Goal: Task Accomplishment & Management: Complete application form

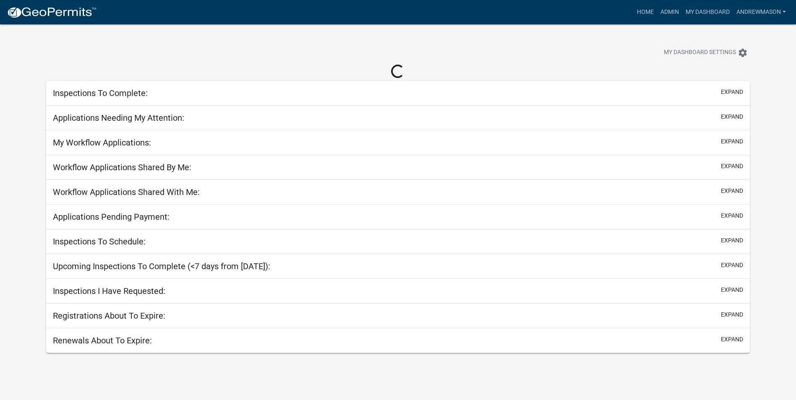
select select "3: 100"
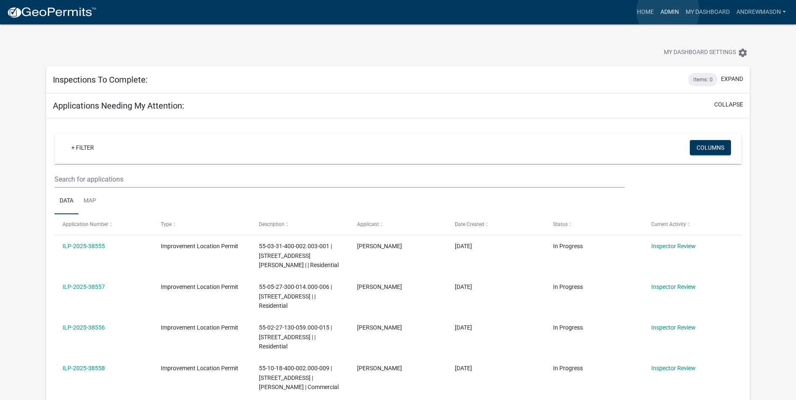
click at [668, 11] on link "Admin" at bounding box center [669, 12] width 25 height 16
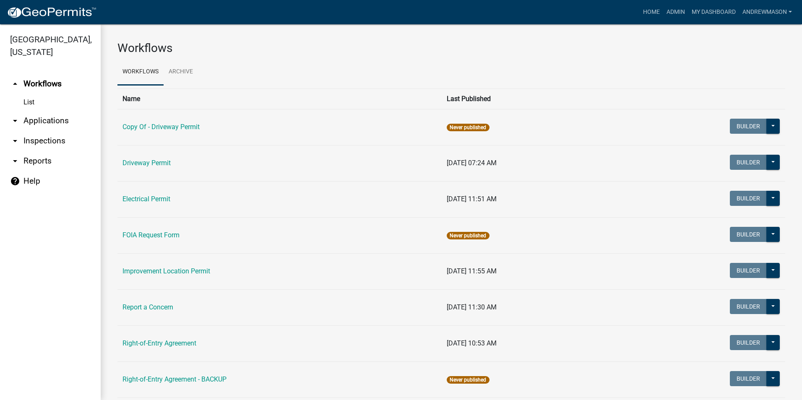
click at [57, 119] on link "arrow_drop_down Applications" at bounding box center [50, 121] width 101 height 20
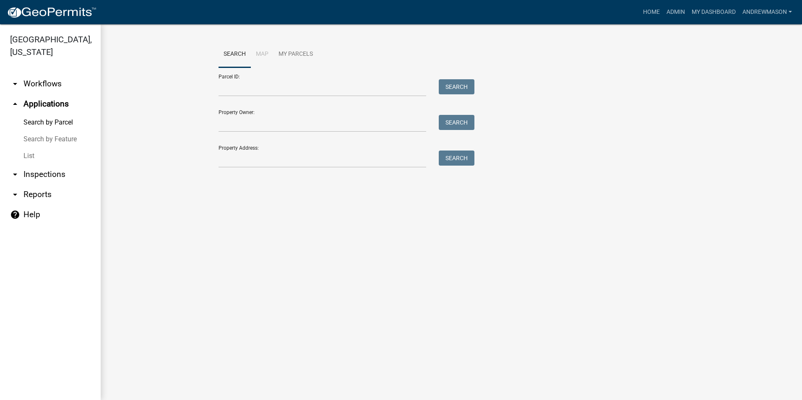
click at [26, 154] on link "List" at bounding box center [50, 156] width 101 height 17
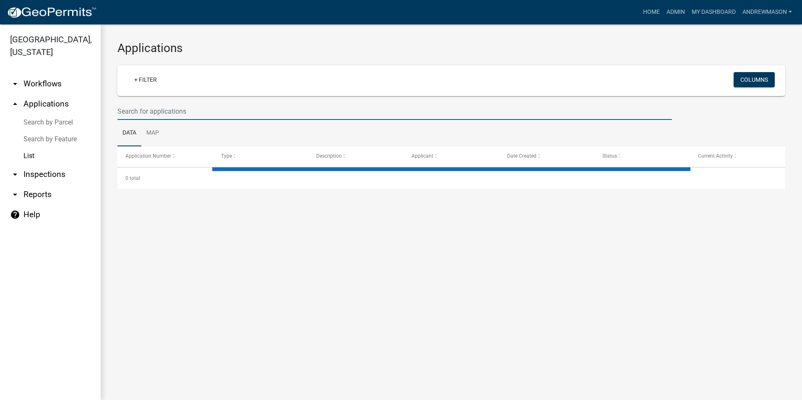
click at [173, 110] on input "text" at bounding box center [395, 111] width 555 height 17
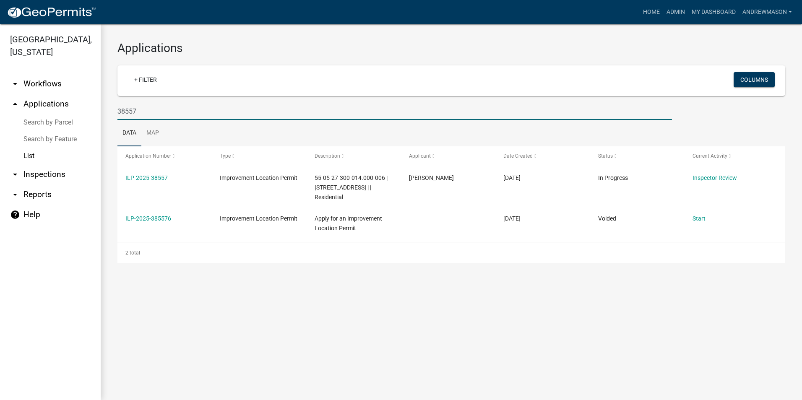
type input "38557"
click at [158, 180] on link "ILP-2025-38557" at bounding box center [146, 178] width 42 height 7
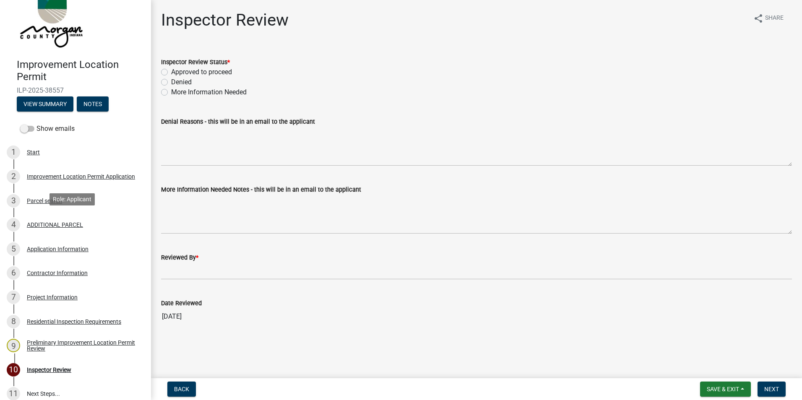
scroll to position [42, 0]
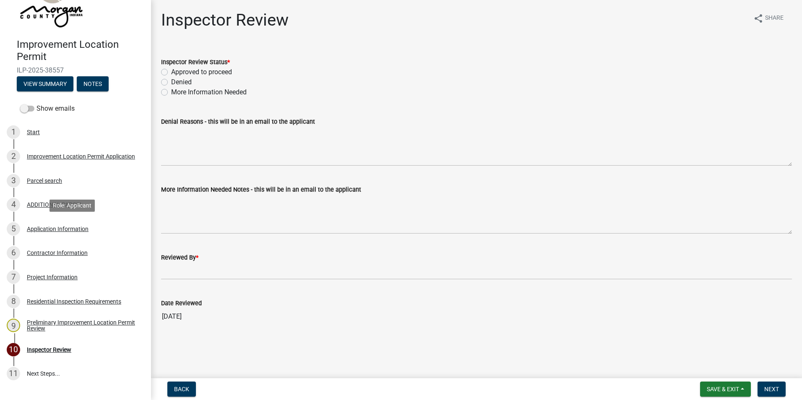
click at [64, 228] on div "Application Information" at bounding box center [58, 229] width 62 height 6
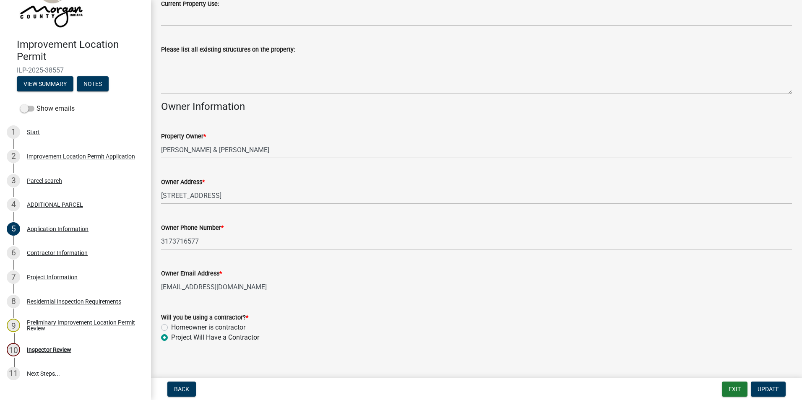
scroll to position [316, 0]
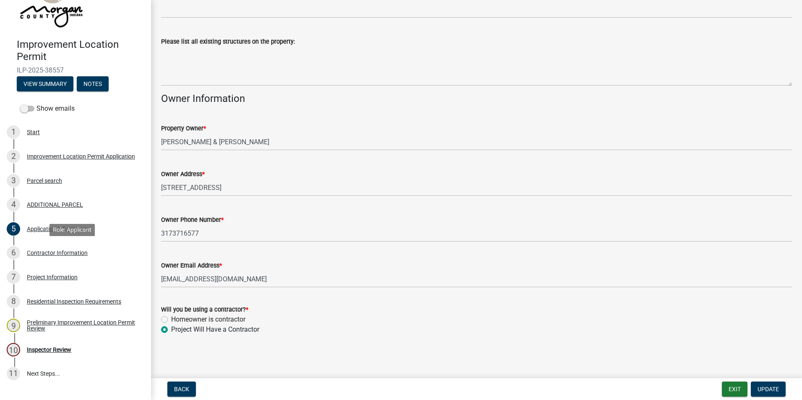
click at [53, 251] on div "Contractor Information" at bounding box center [57, 253] width 61 height 6
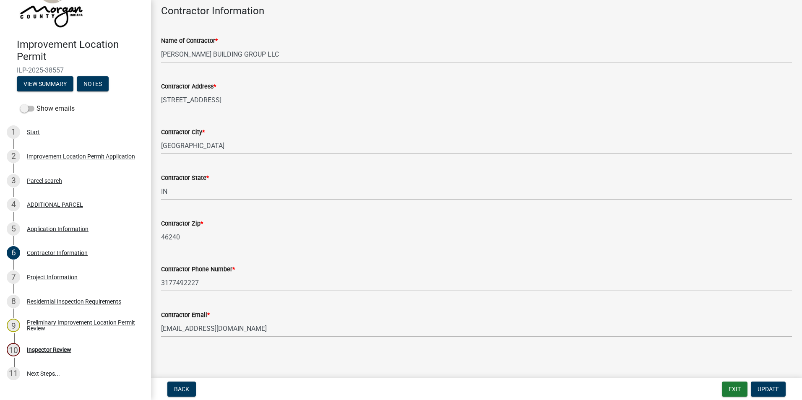
scroll to position [44, 0]
click at [38, 275] on div "Project Information" at bounding box center [52, 277] width 51 height 6
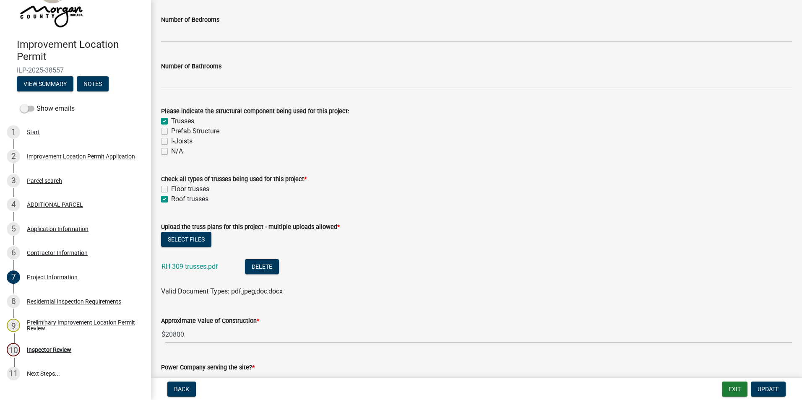
scroll to position [755, 0]
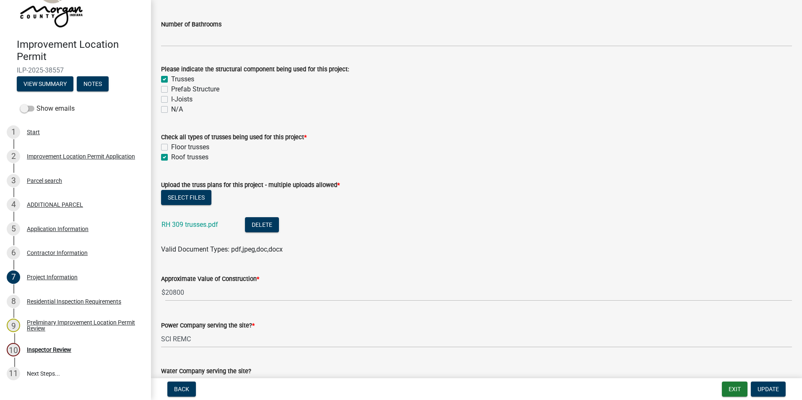
click at [211, 225] on link "RH 309 trusses.pdf" at bounding box center [190, 225] width 57 height 8
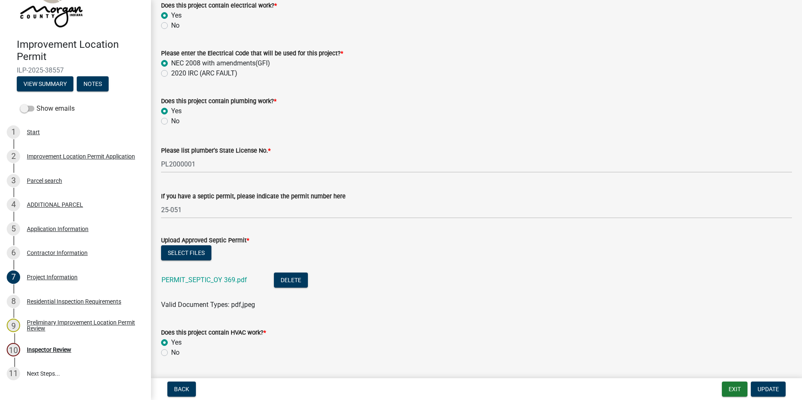
scroll to position [1385, 0]
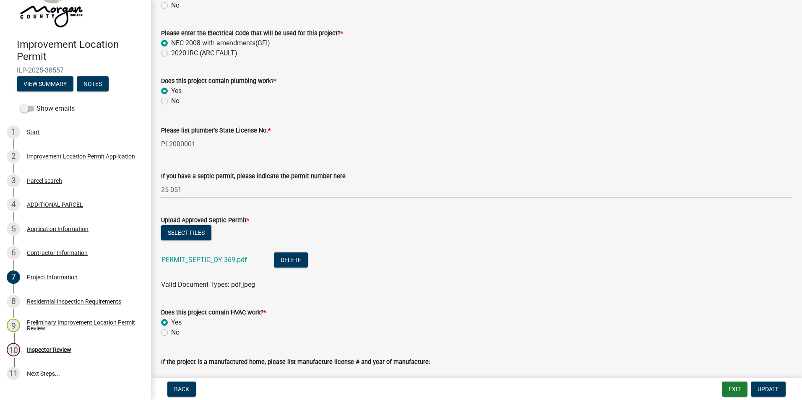
click at [208, 260] on link "PERMIT_SEPTIC_OY 369.pdf" at bounding box center [205, 260] width 86 height 8
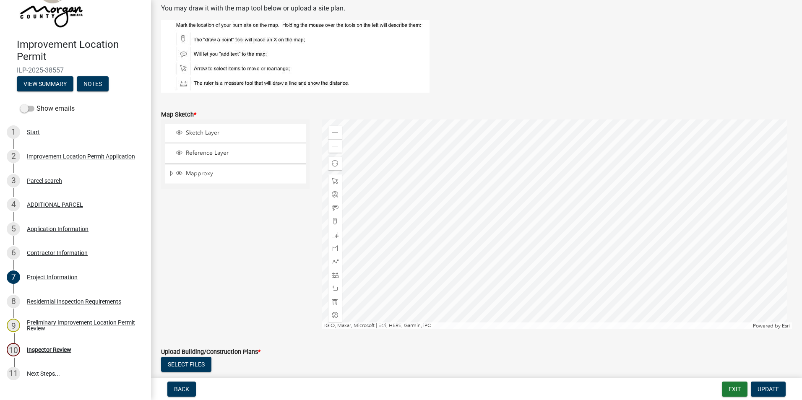
scroll to position [1847, 0]
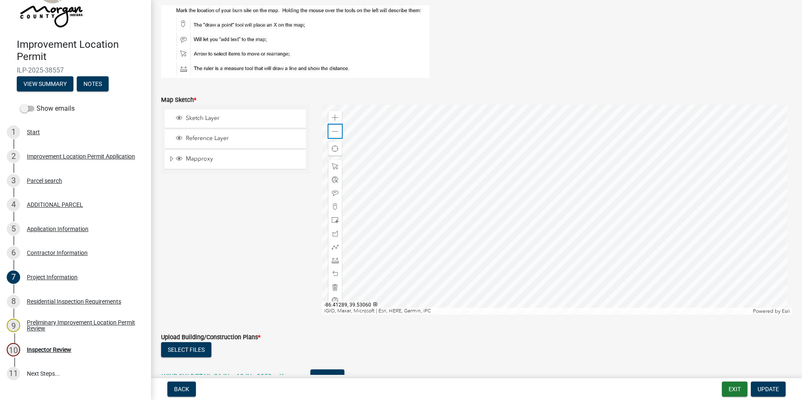
click at [337, 131] on div "Zoom out" at bounding box center [335, 131] width 13 height 13
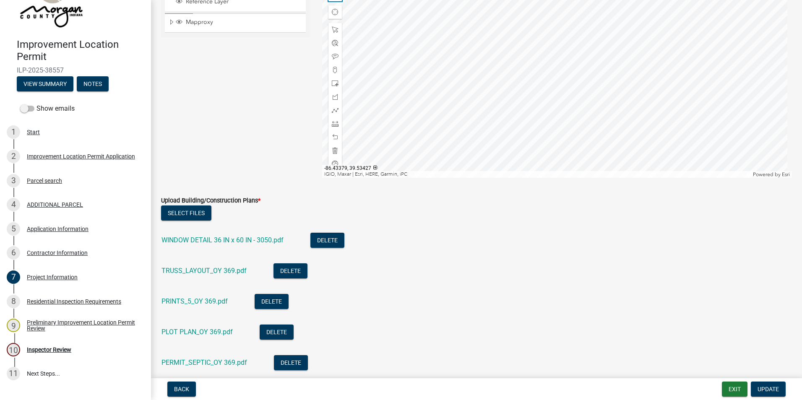
scroll to position [2014, 0]
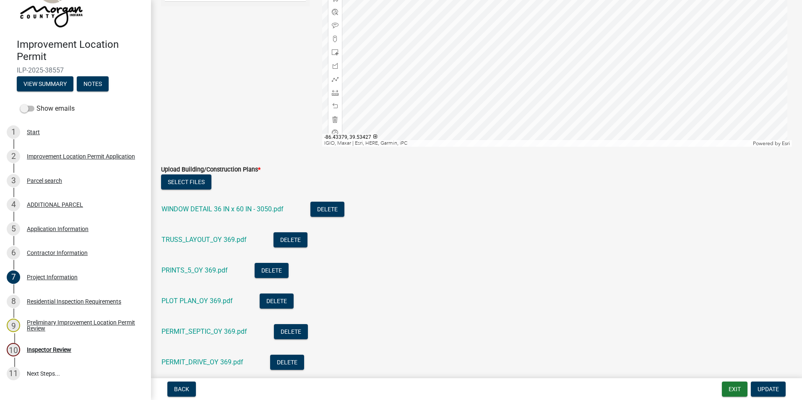
click at [211, 211] on link "WINDOW DETAIL 36 IN x 60 IN - 3050.pdf" at bounding box center [223, 209] width 122 height 8
click at [204, 239] on link "TRUSS_LAYOUT_OY 369.pdf" at bounding box center [204, 240] width 85 height 8
click at [193, 272] on link "PRINTS_5_OY 369.pdf" at bounding box center [195, 270] width 66 height 8
click at [201, 299] on link "PLOT PLAN_OY 369.pdf" at bounding box center [197, 301] width 71 height 8
click at [194, 331] on link "PERMIT_SEPTIC_OY 369.pdf" at bounding box center [205, 332] width 86 height 8
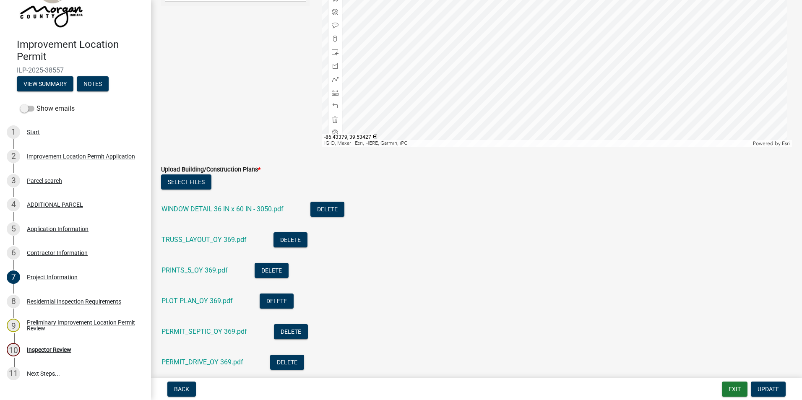
click at [207, 363] on link "PERMIT_DRIVE_OY 369.pdf" at bounding box center [203, 362] width 82 height 8
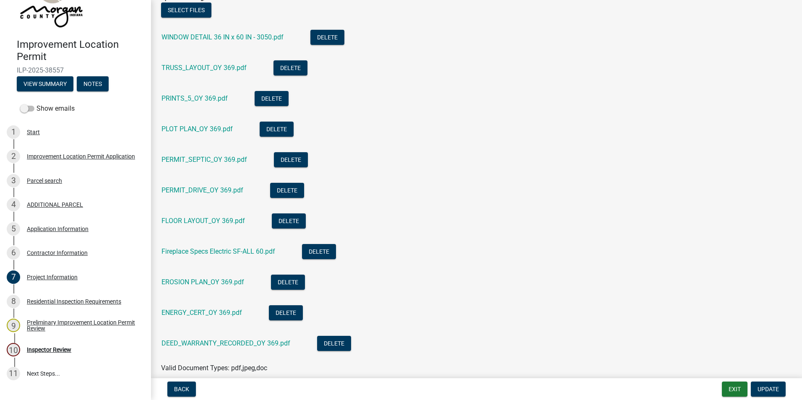
scroll to position [2224, 0]
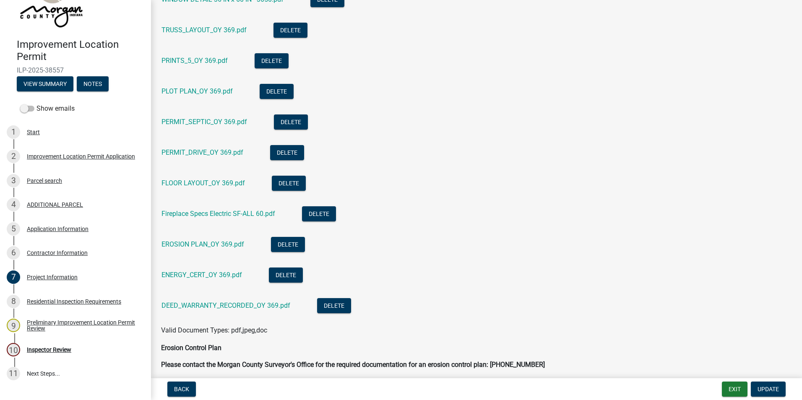
click at [185, 184] on link "FLOOR LAYOUT_OY 369.pdf" at bounding box center [204, 183] width 84 height 8
click at [215, 307] on link "DEED_WARRANTY_RECORDED_OY 369.pdf" at bounding box center [226, 306] width 129 height 8
click at [185, 275] on link "ENERGY_CERT_OY 369.pdf" at bounding box center [202, 275] width 81 height 8
click at [202, 184] on link "FLOOR LAYOUT_OY 369.pdf" at bounding box center [204, 183] width 84 height 8
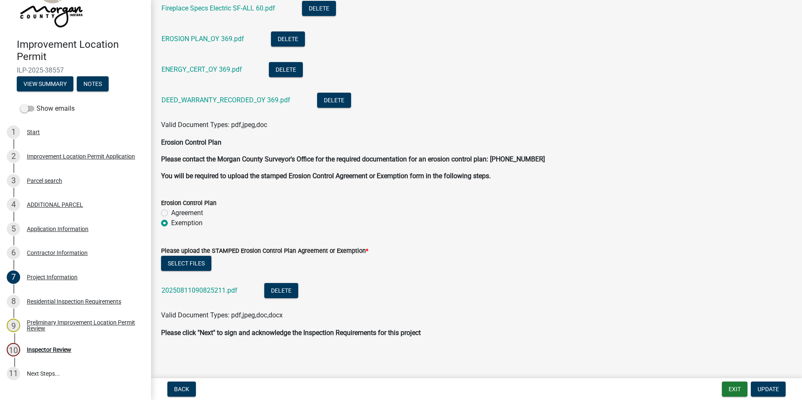
scroll to position [2432, 0]
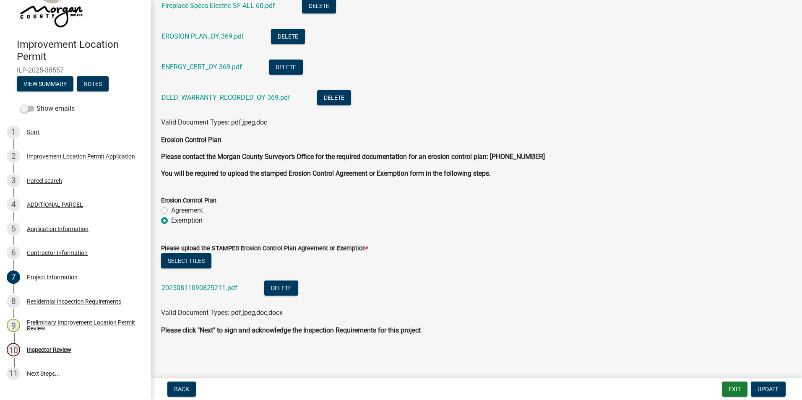
click at [223, 289] on link "20250811090825211.pdf" at bounding box center [200, 288] width 76 height 8
drag, startPoint x: 42, startPoint y: 347, endPoint x: 46, endPoint y: 345, distance: 4.3
click at [43, 347] on div "Inspector Review" at bounding box center [49, 350] width 44 height 6
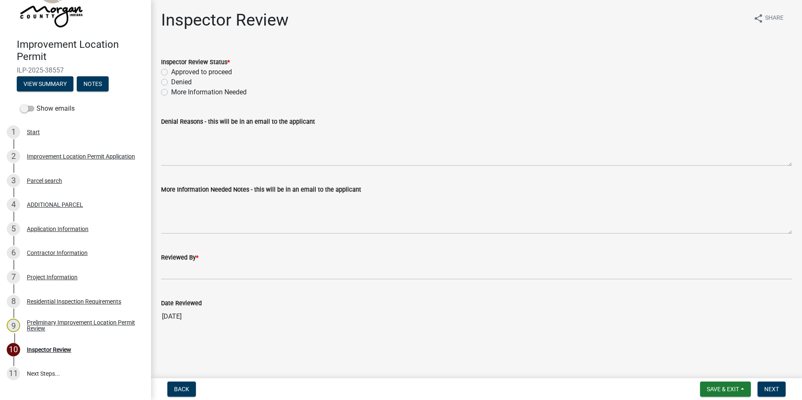
click at [161, 68] on div "Approved to proceed" at bounding box center [476, 72] width 631 height 10
click at [171, 72] on label "Approved to proceed" at bounding box center [201, 72] width 61 height 10
click at [171, 72] on input "Approved to proceed" at bounding box center [173, 69] width 5 height 5
radio input "true"
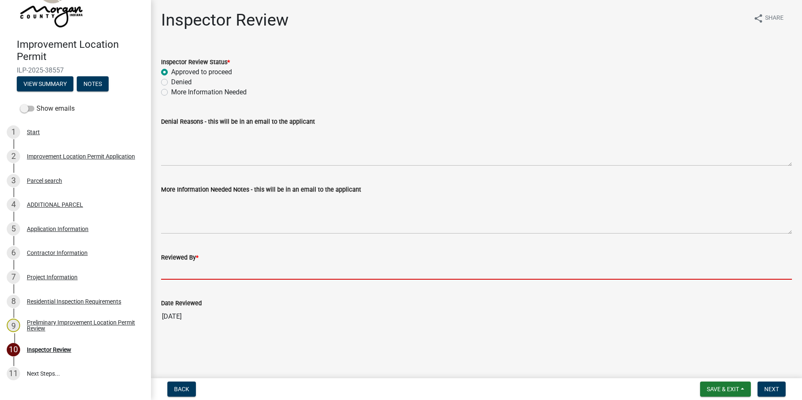
click at [187, 269] on input "Reviewed By *" at bounding box center [476, 271] width 631 height 17
type input "AFM"
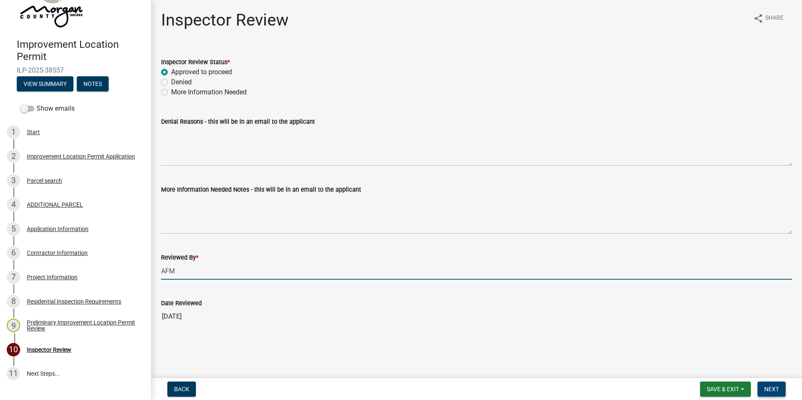
click at [771, 390] on span "Next" at bounding box center [772, 389] width 15 height 7
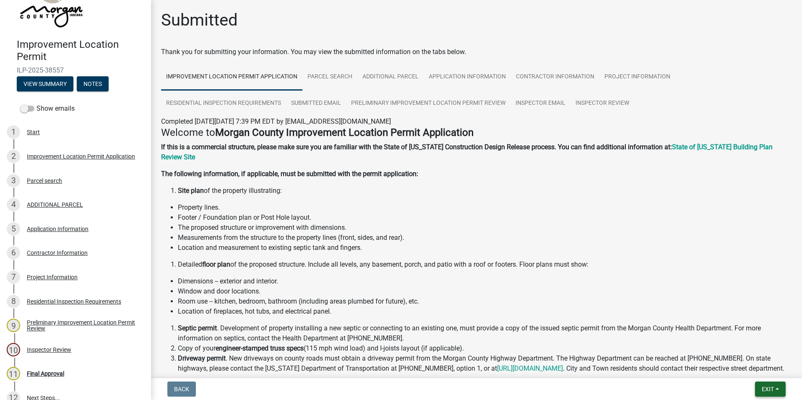
click at [771, 390] on span "Exit" at bounding box center [768, 389] width 12 height 7
click at [768, 368] on button "Save & Exit" at bounding box center [752, 368] width 67 height 20
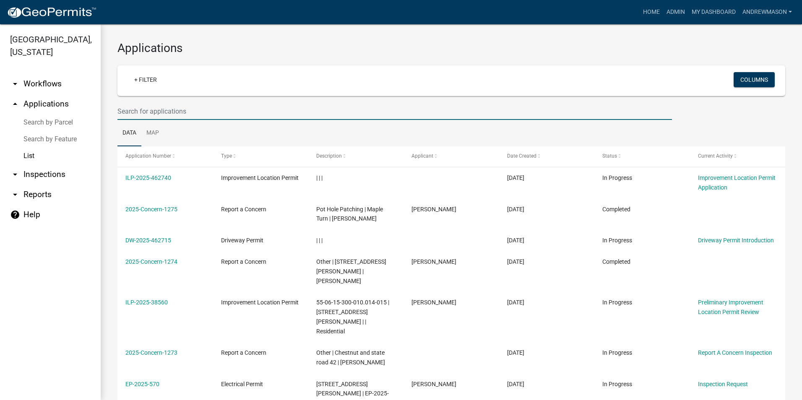
click at [153, 114] on input "text" at bounding box center [395, 111] width 555 height 17
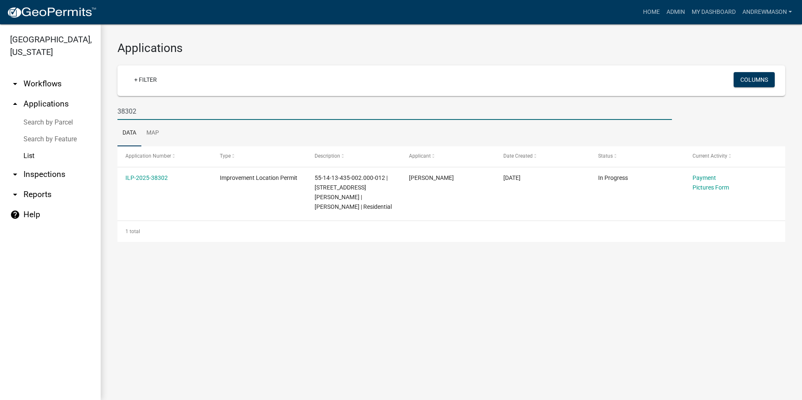
type input "38302"
click at [147, 177] on link "ILP-2025-38302" at bounding box center [146, 178] width 42 height 7
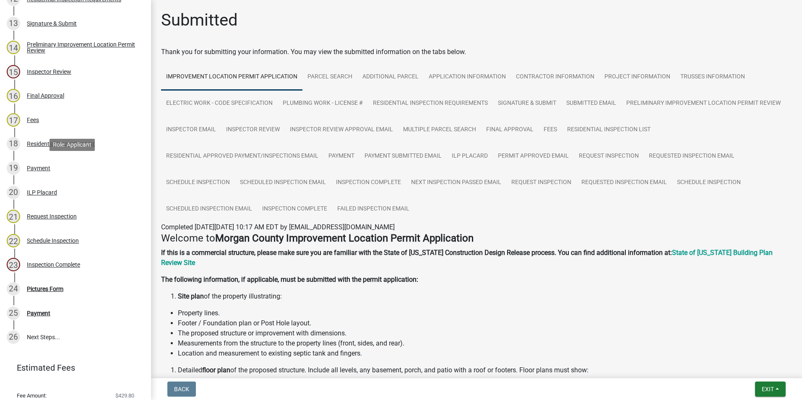
scroll to position [462, 0]
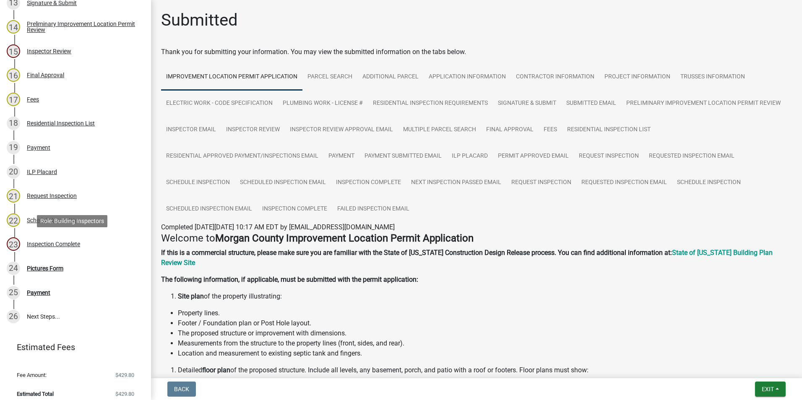
click at [47, 245] on div "Inspection Complete" at bounding box center [53, 244] width 53 height 6
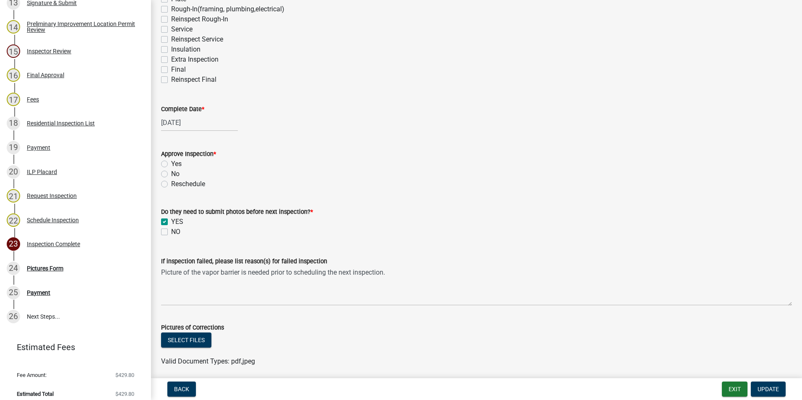
scroll to position [168, 0]
click at [171, 163] on label "Yes" at bounding box center [176, 163] width 10 height 10
click at [171, 163] on input "Yes" at bounding box center [173, 160] width 5 height 5
radio input "true"
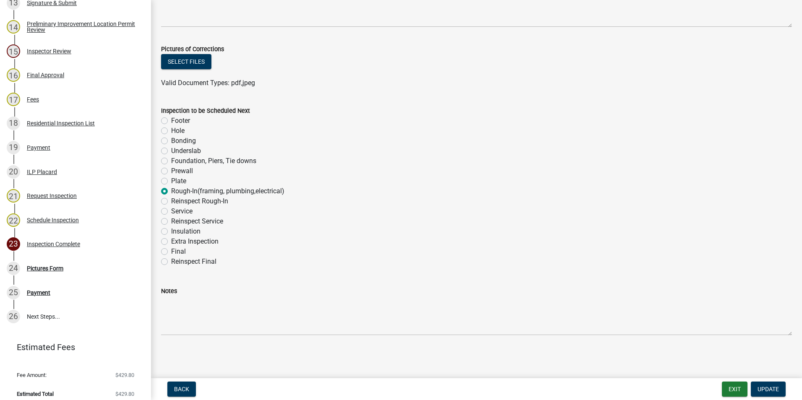
scroll to position [404, 0]
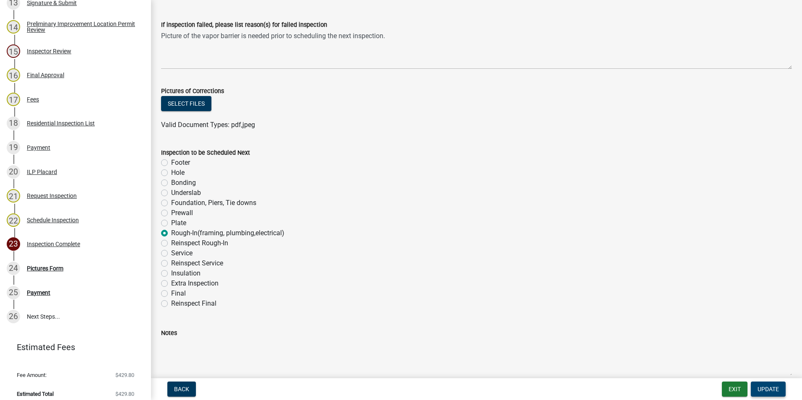
click at [770, 393] on span "Update" at bounding box center [768, 389] width 21 height 7
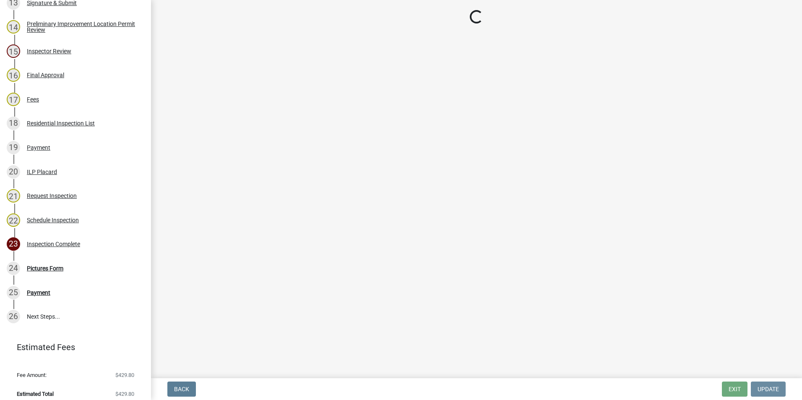
scroll to position [0, 0]
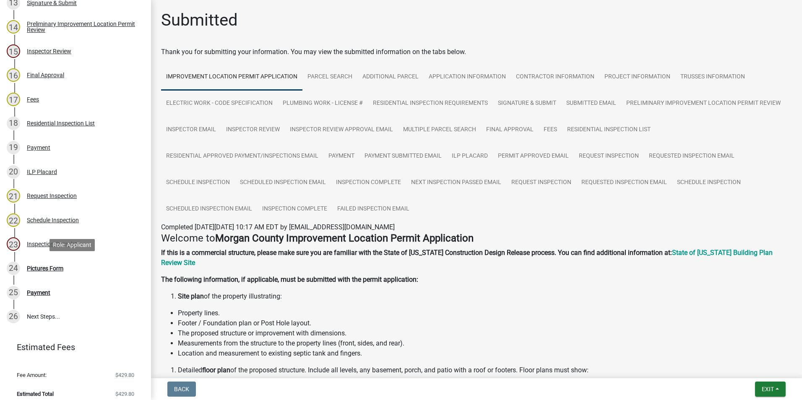
click at [41, 266] on div "Pictures Form" at bounding box center [45, 269] width 37 height 6
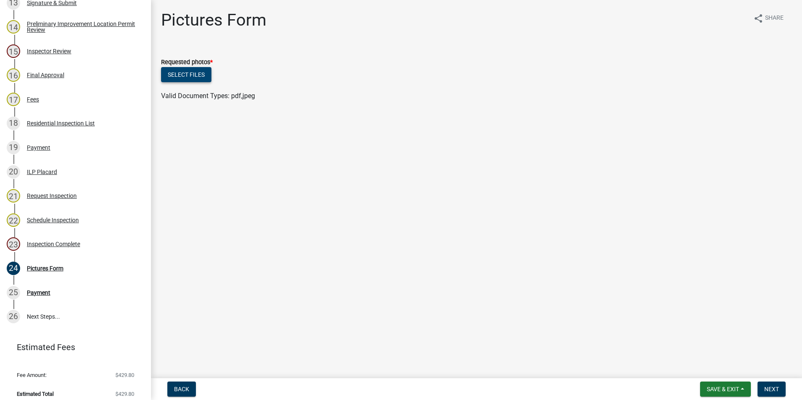
click at [192, 71] on button "Select files" at bounding box center [186, 74] width 50 height 15
click at [739, 393] on span "Save & Exit" at bounding box center [723, 389] width 32 height 7
click at [63, 219] on div "Schedule Inspection" at bounding box center [53, 220] width 52 height 6
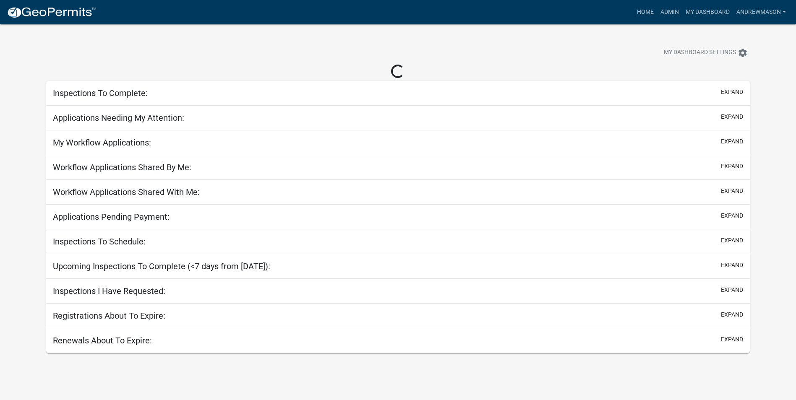
select select "3: 100"
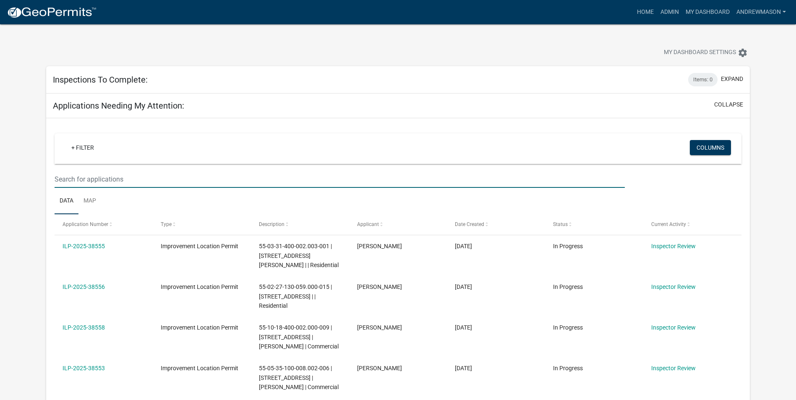
click at [120, 182] on input "text" at bounding box center [340, 179] width 570 height 17
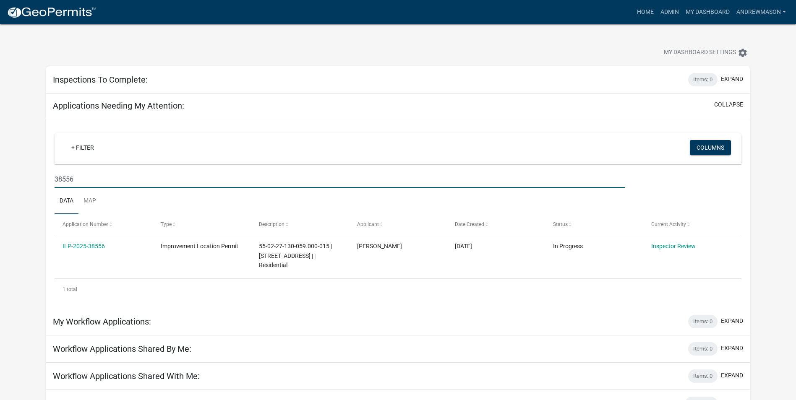
type input "38556"
click at [94, 245] on link "ILP-2025-38556" at bounding box center [84, 246] width 42 height 7
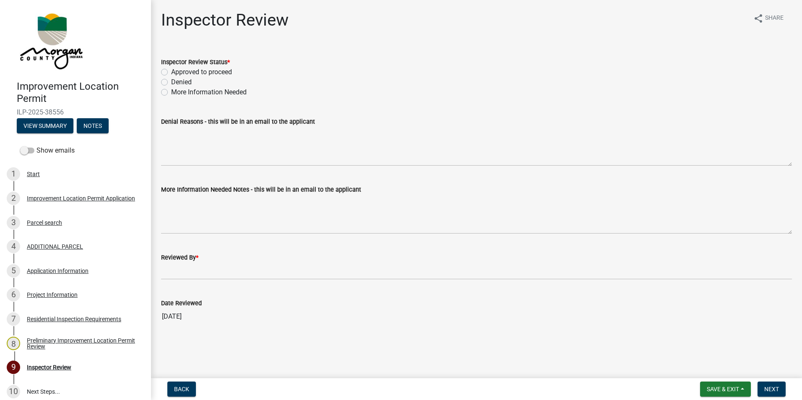
click at [171, 73] on label "Approved to proceed" at bounding box center [201, 72] width 61 height 10
click at [171, 73] on input "Approved to proceed" at bounding box center [173, 69] width 5 height 5
radio input "true"
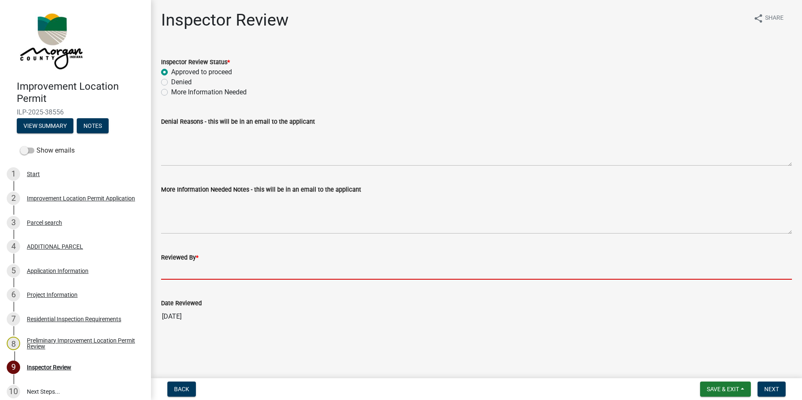
click at [176, 269] on input "Reviewed By *" at bounding box center [476, 271] width 631 height 17
type input "AFM"
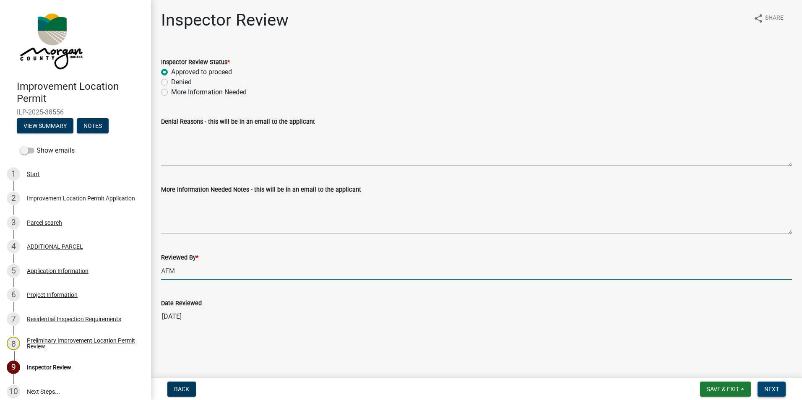
click at [770, 388] on span "Next" at bounding box center [772, 389] width 15 height 7
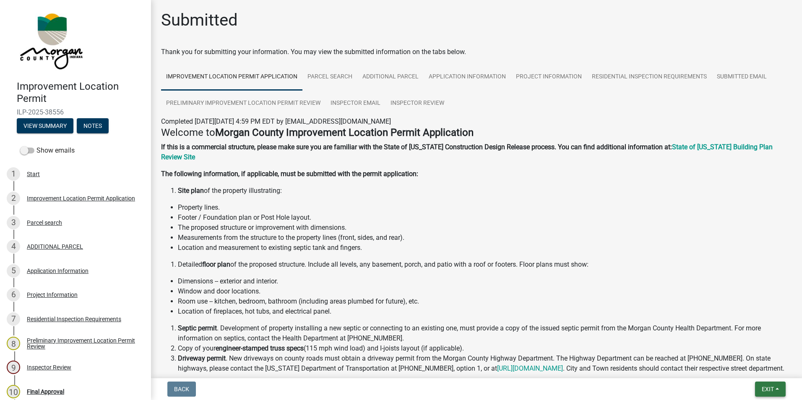
click at [770, 388] on span "Exit" at bounding box center [768, 389] width 12 height 7
click at [752, 365] on button "Save & Exit" at bounding box center [752, 368] width 67 height 20
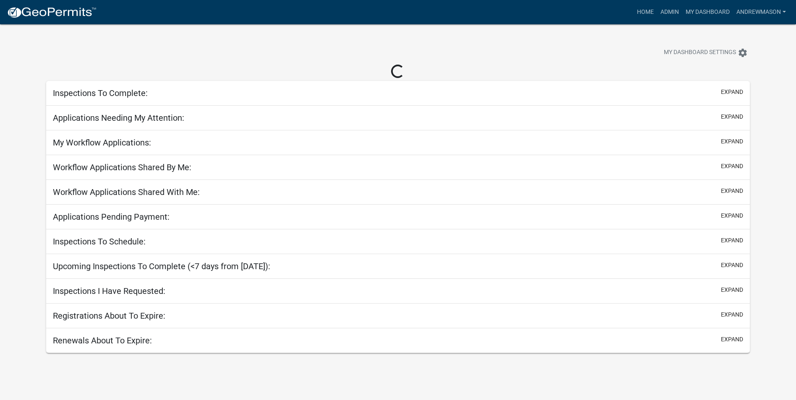
select select "3: 100"
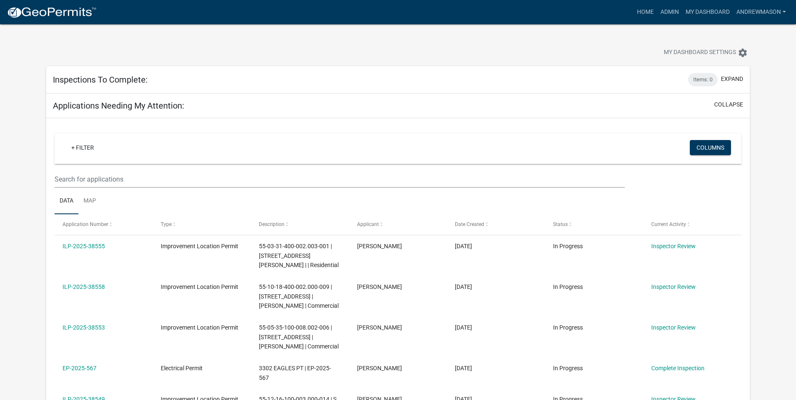
click at [95, 247] on link "ILP-2025-38555" at bounding box center [84, 246] width 42 height 7
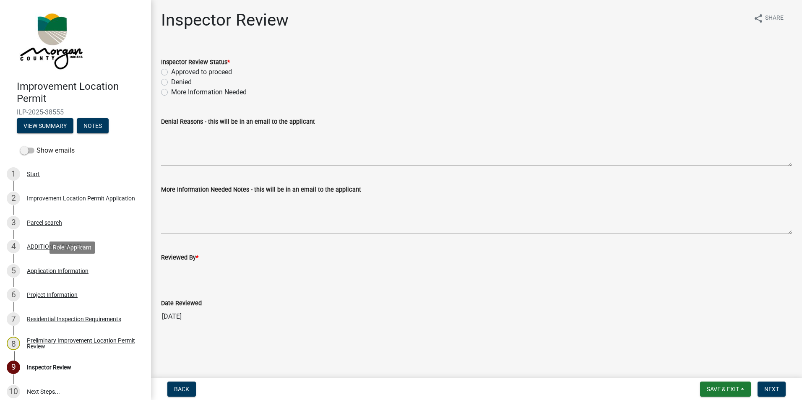
click at [64, 272] on div "Application Information" at bounding box center [58, 271] width 62 height 6
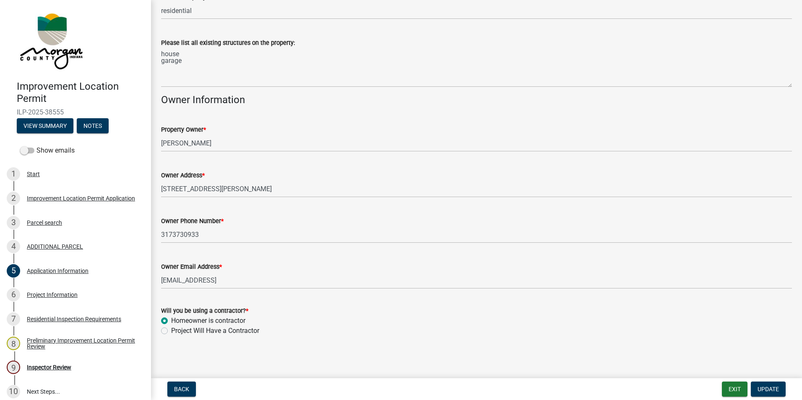
scroll to position [316, 0]
click at [60, 293] on div "Project Information" at bounding box center [52, 295] width 51 height 6
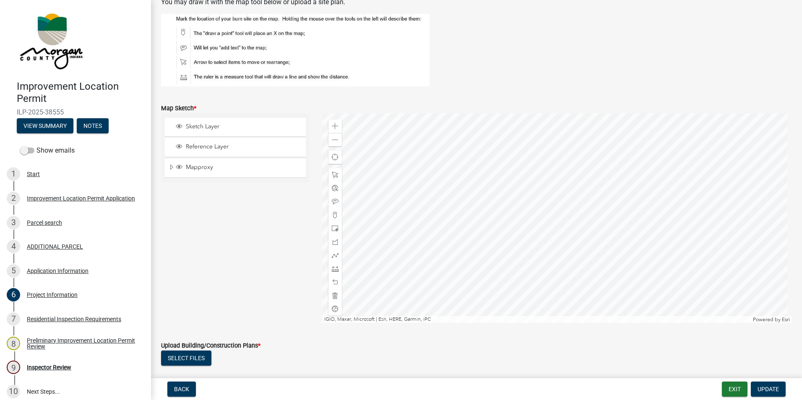
scroll to position [1469, 0]
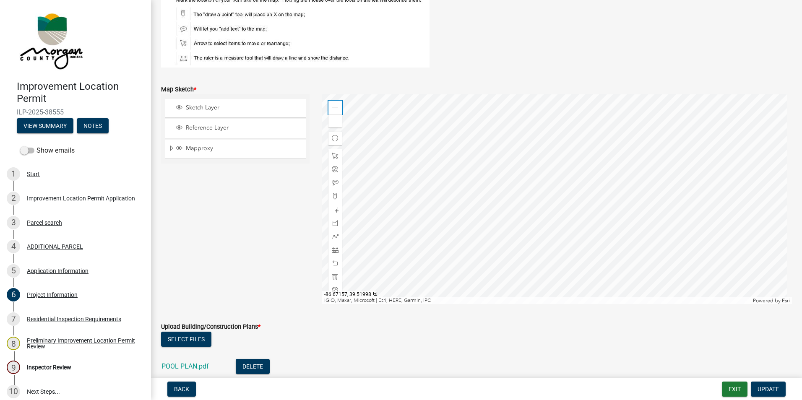
click at [332, 104] on span at bounding box center [335, 107] width 7 height 7
click at [524, 157] on div at bounding box center [557, 199] width 470 height 210
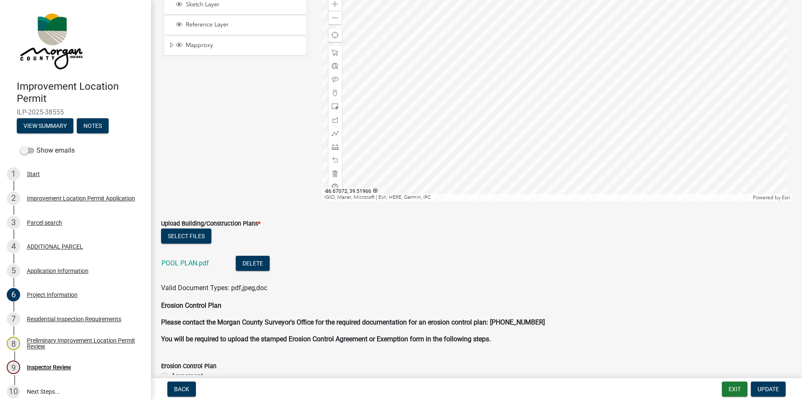
scroll to position [1595, 0]
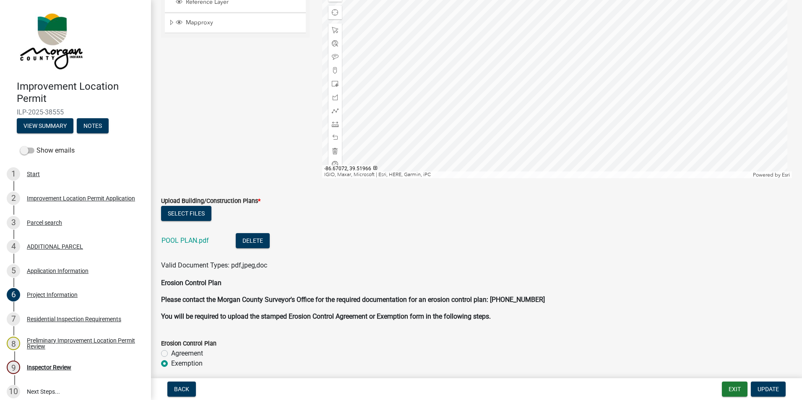
click at [203, 240] on link "POOL PLAN.pdf" at bounding box center [185, 241] width 47 height 8
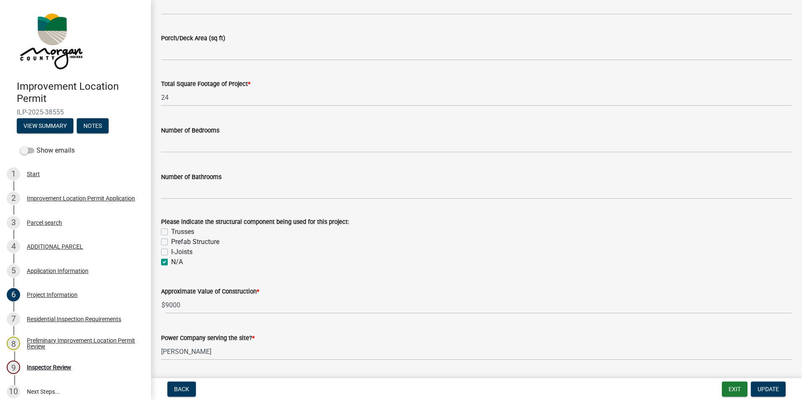
scroll to position [588, 0]
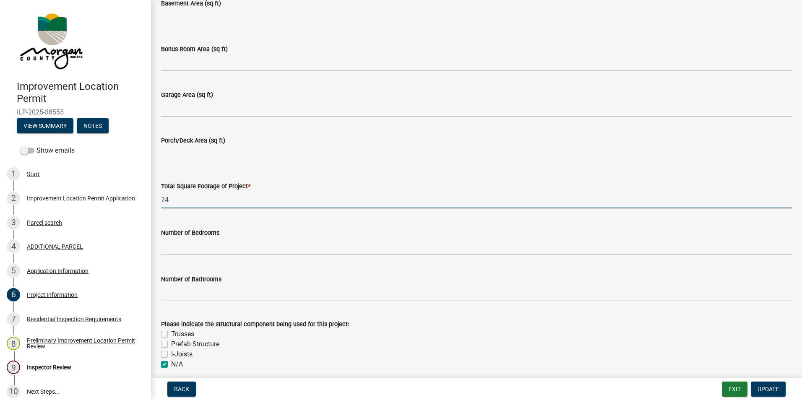
click at [198, 205] on input "24" at bounding box center [476, 199] width 631 height 17
type input "2"
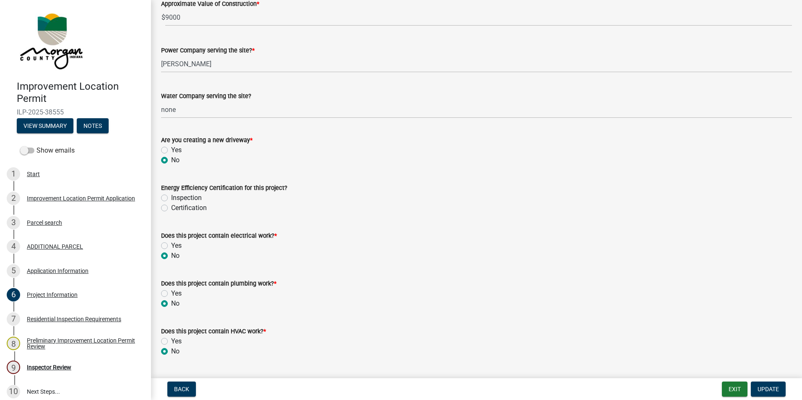
scroll to position [1007, 0]
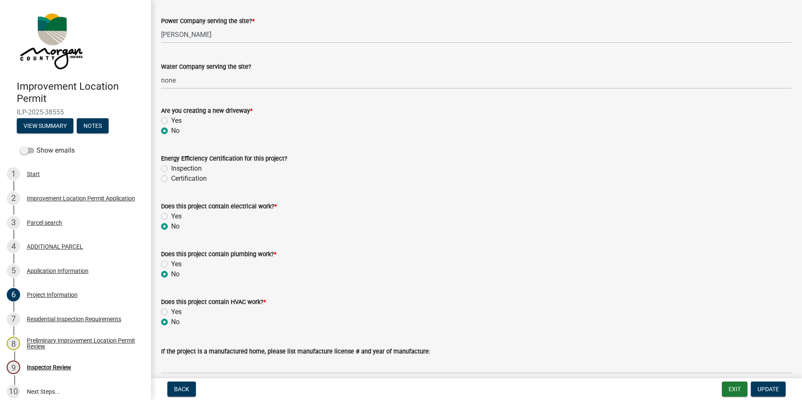
type input "576"
click at [171, 216] on label "Yes" at bounding box center [176, 217] width 10 height 10
click at [171, 216] on input "Yes" at bounding box center [173, 214] width 5 height 5
radio input "true"
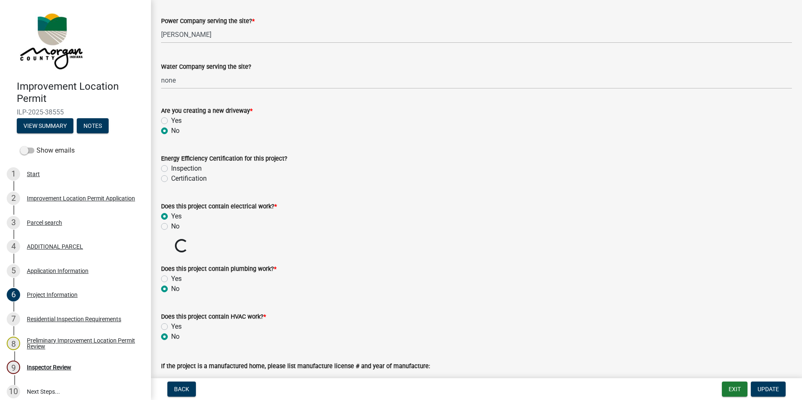
click at [171, 279] on label "Yes" at bounding box center [176, 279] width 10 height 10
click at [171, 279] on input "Yes" at bounding box center [173, 276] width 5 height 5
radio input "true"
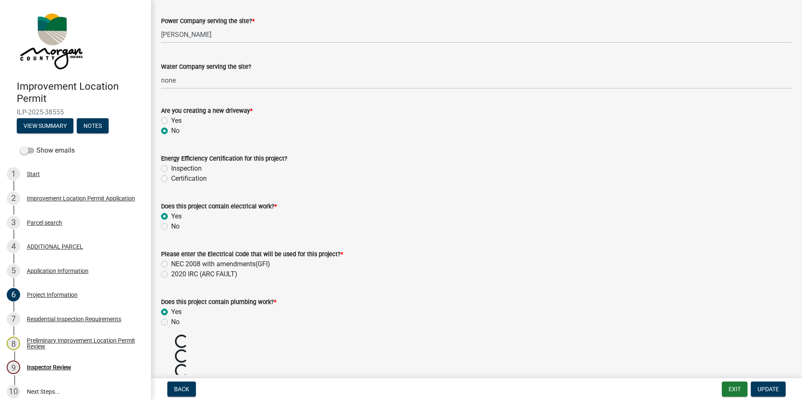
scroll to position [1049, 0]
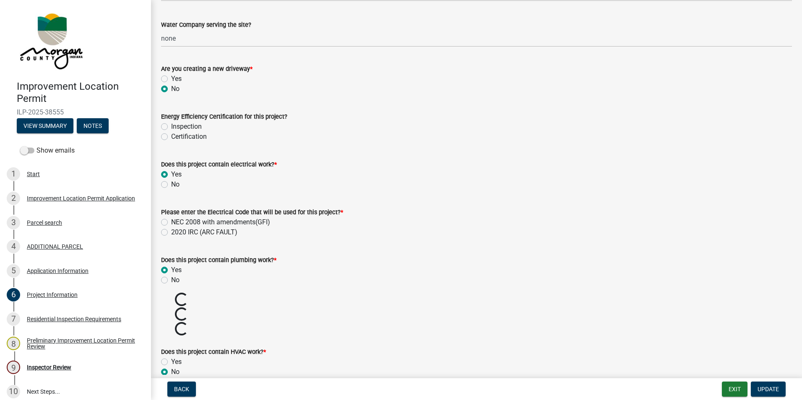
click at [171, 223] on label "NEC 2008 with amendments(GFI)" at bounding box center [220, 222] width 99 height 10
click at [171, 223] on input "NEC 2008 with amendments(GFI)" at bounding box center [173, 219] width 5 height 5
radio input "true"
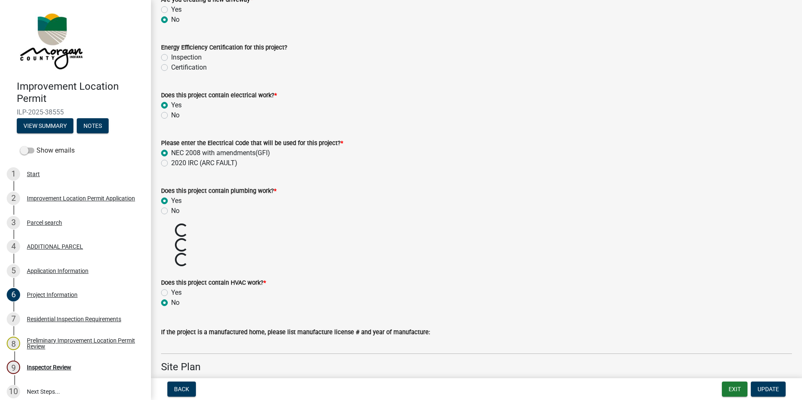
scroll to position [1133, 0]
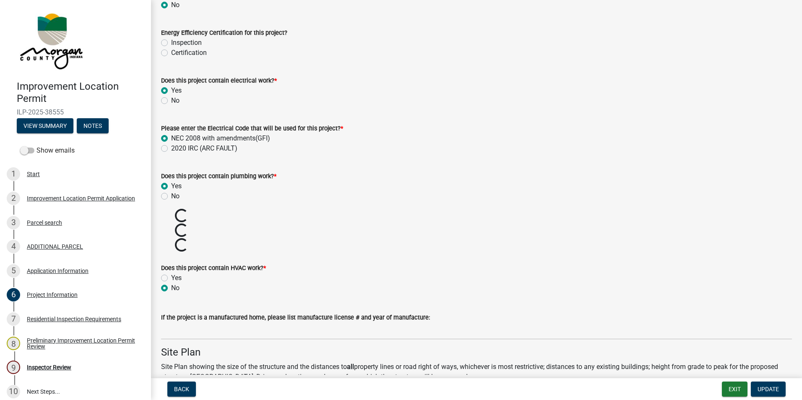
click at [171, 196] on label "No" at bounding box center [175, 196] width 8 height 10
click at [171, 196] on input "No" at bounding box center [173, 193] width 5 height 5
radio input "true"
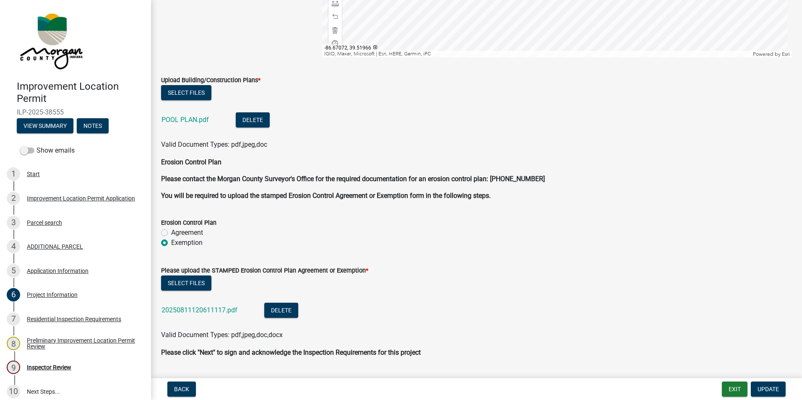
scroll to position [1830, 0]
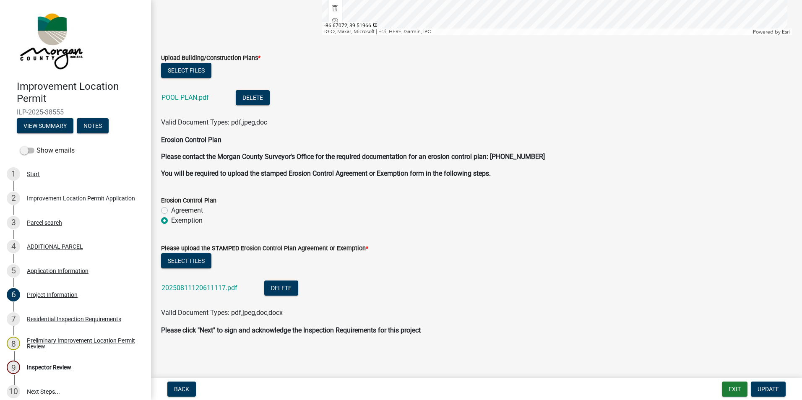
click at [222, 289] on link "20250811120611117.pdf" at bounding box center [200, 288] width 76 height 8
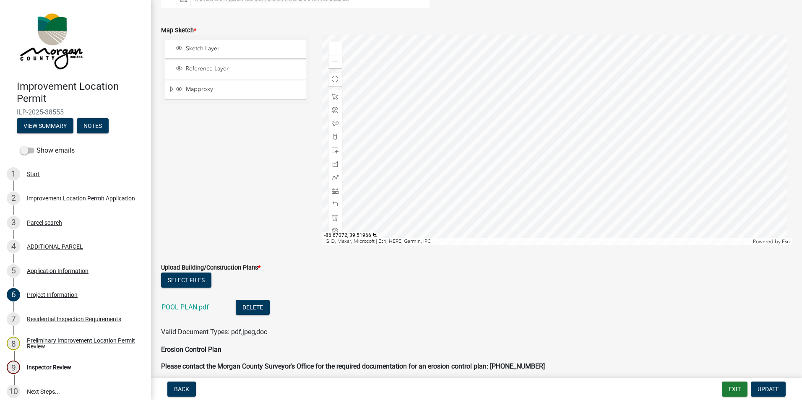
scroll to position [1534, 0]
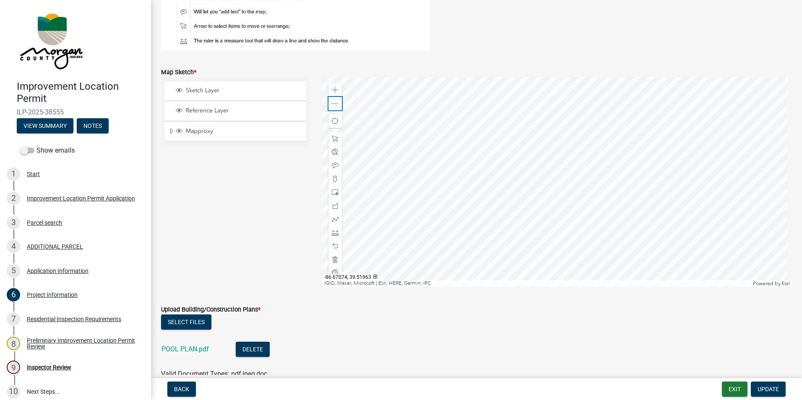
click at [332, 102] on span at bounding box center [335, 104] width 7 height 7
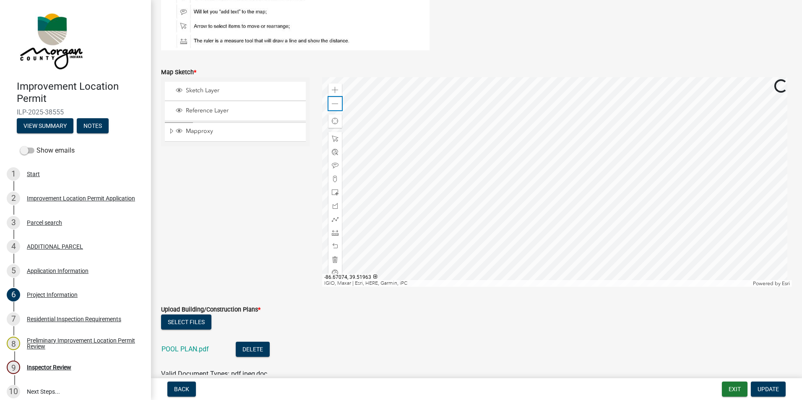
click at [332, 102] on span at bounding box center [335, 104] width 7 height 7
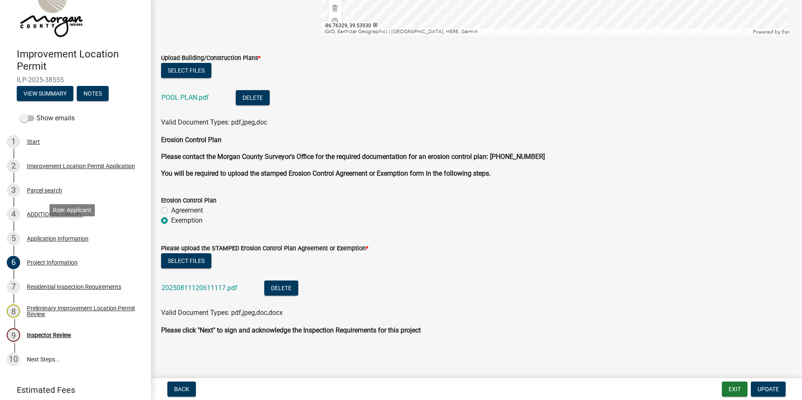
scroll to position [63, 0]
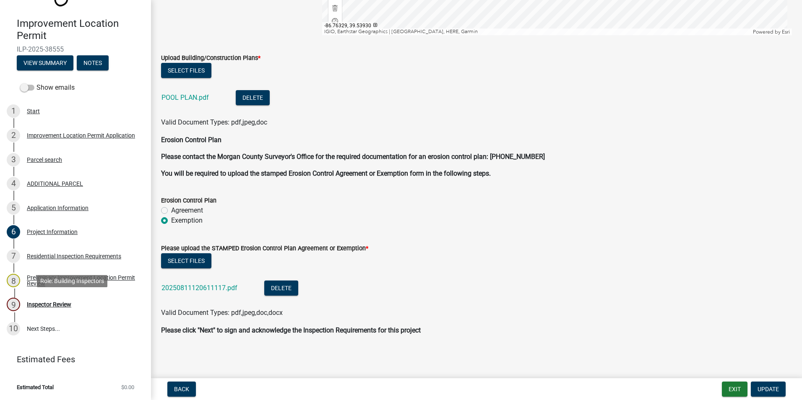
click at [60, 302] on div "Inspector Review" at bounding box center [49, 305] width 44 height 6
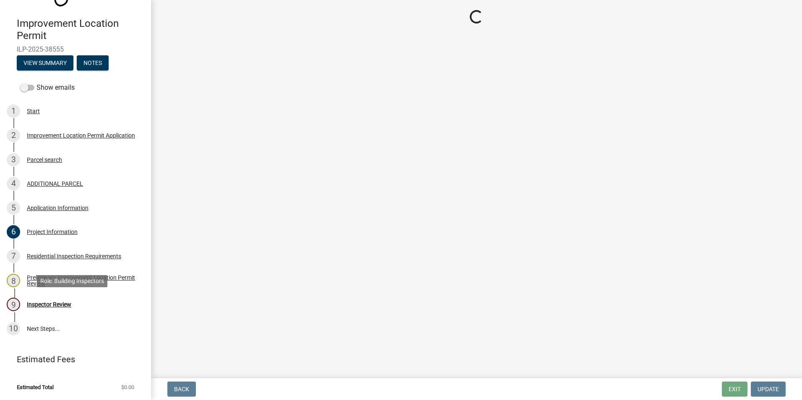
scroll to position [0, 0]
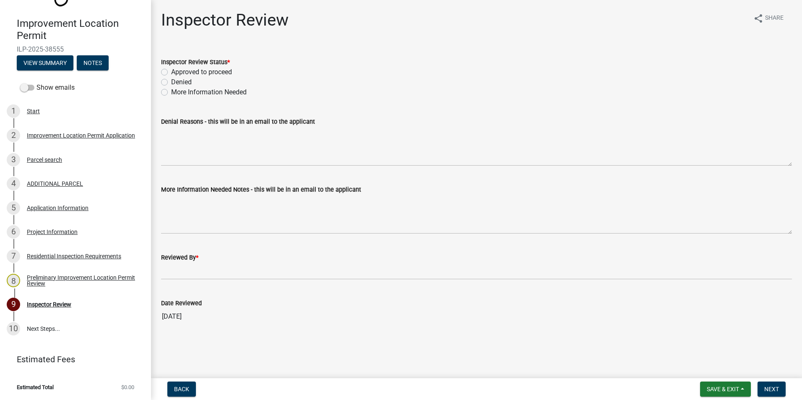
click at [171, 93] on label "More Information Needed" at bounding box center [209, 92] width 76 height 10
click at [171, 93] on input "More Information Needed" at bounding box center [173, 89] width 5 height 5
radio input "true"
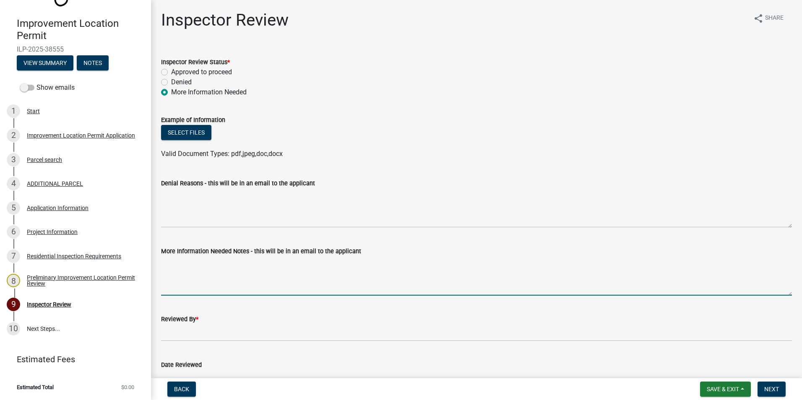
click at [211, 273] on textarea "More Information Needed Notes - this will be in an email to the applicant" at bounding box center [476, 275] width 631 height 39
type textarea "T"
click at [223, 264] on textarea "More info is needed. Will there be a deck built? How tall is the pool?" at bounding box center [476, 275] width 631 height 39
click at [233, 262] on textarea "Will there be a deck built? How tall is the pool?" at bounding box center [476, 275] width 631 height 39
click at [385, 264] on textarea "Will there be a deck built or is access by a ladder? How tall is the pool?" at bounding box center [476, 275] width 631 height 39
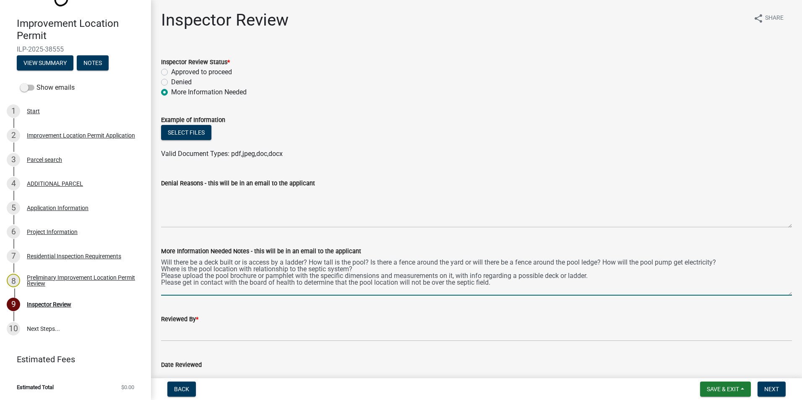
scroll to position [4, 0]
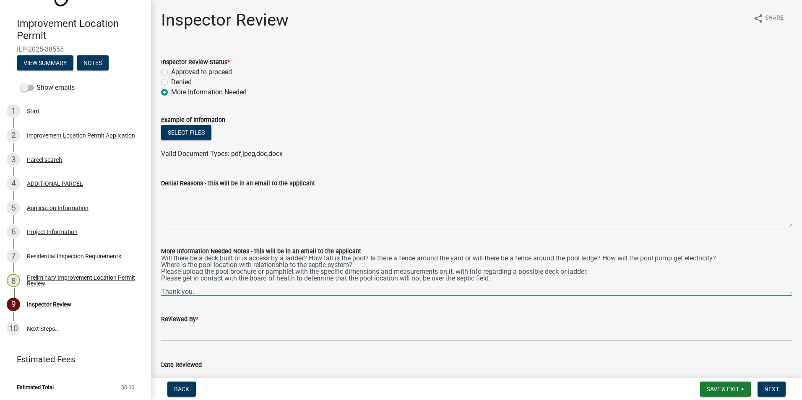
type textarea "Will there be a deck built or is access by a ladder? How tall is the pool? Is t…"
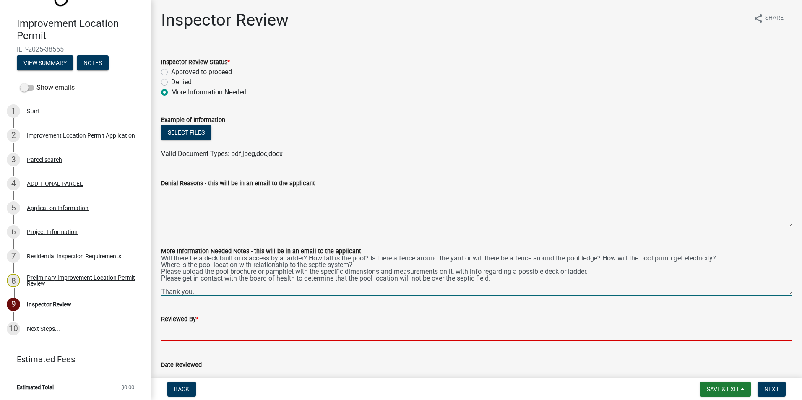
click at [178, 334] on input "Reviewed By *" at bounding box center [476, 332] width 631 height 17
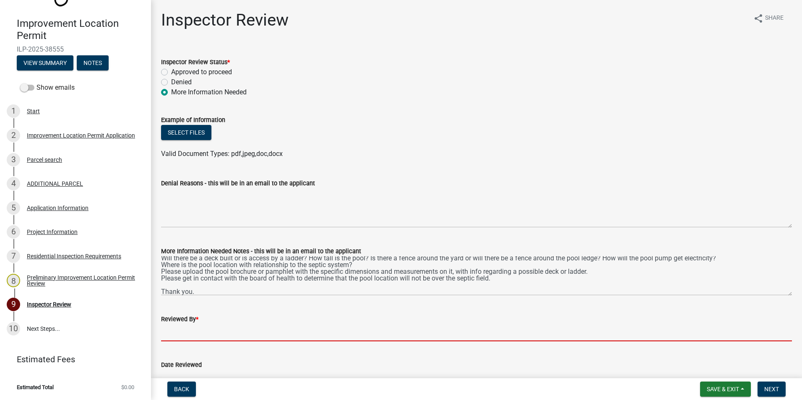
type input "AFM"
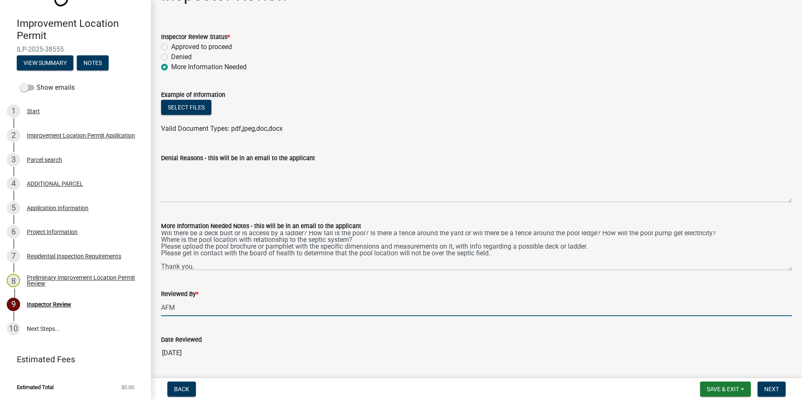
scroll to position [51, 0]
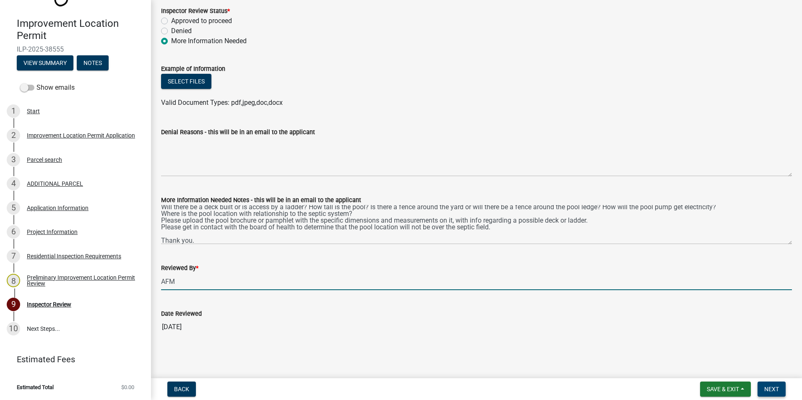
click at [779, 386] on span "Next" at bounding box center [772, 389] width 15 height 7
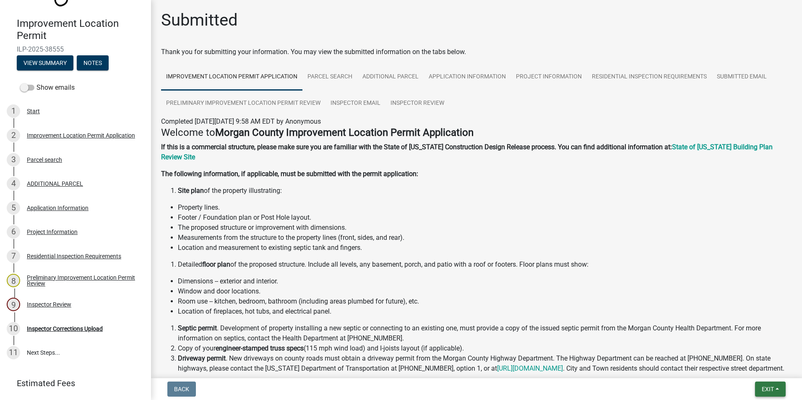
click at [768, 388] on span "Exit" at bounding box center [768, 389] width 12 height 7
click at [760, 365] on button "Save & Exit" at bounding box center [752, 368] width 67 height 20
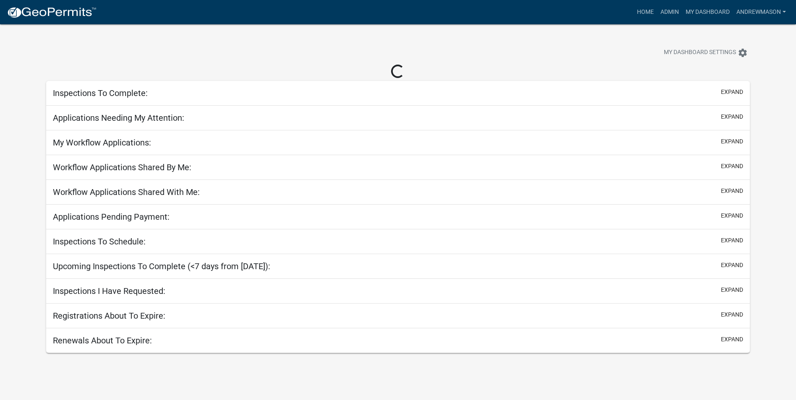
select select "3: 100"
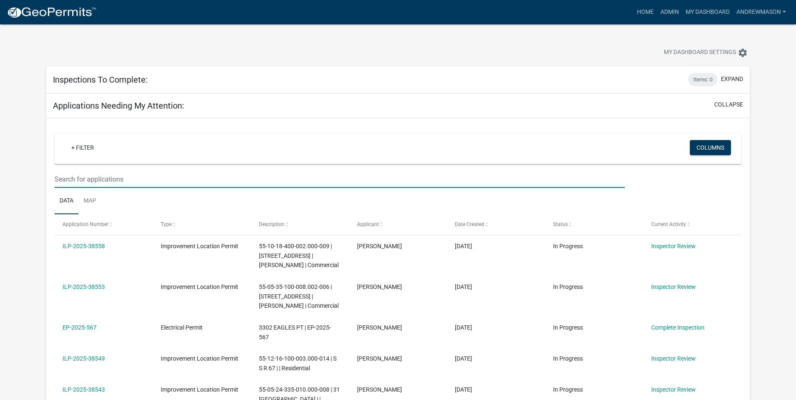
click at [81, 179] on input "text" at bounding box center [340, 179] width 570 height 17
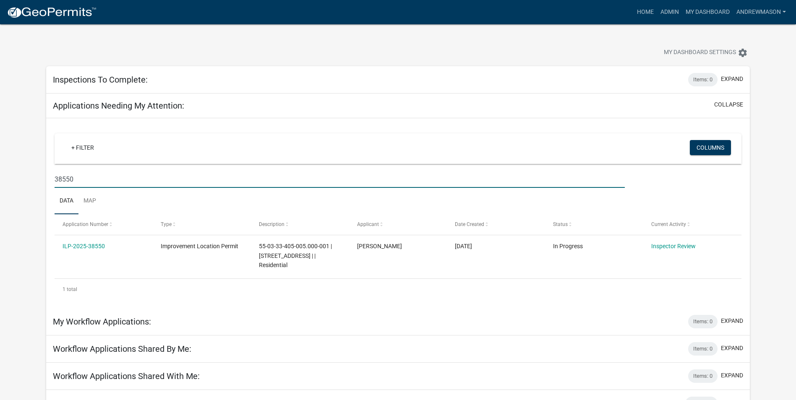
type input "38550"
click at [84, 246] on link "ILP-2025-38550" at bounding box center [84, 246] width 42 height 7
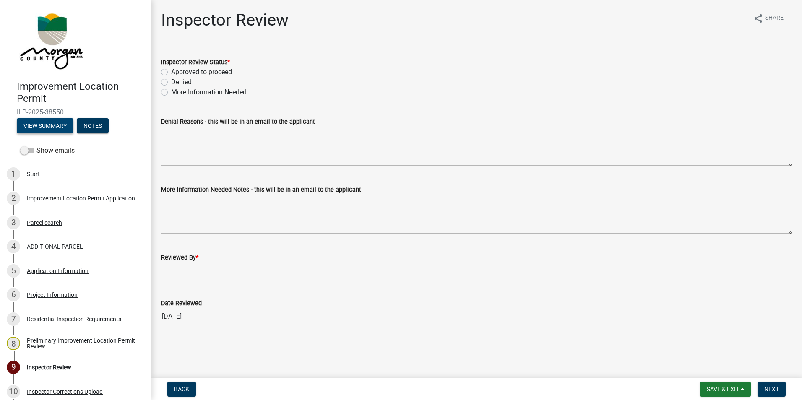
click at [51, 127] on button "View Summary" at bounding box center [45, 125] width 57 height 15
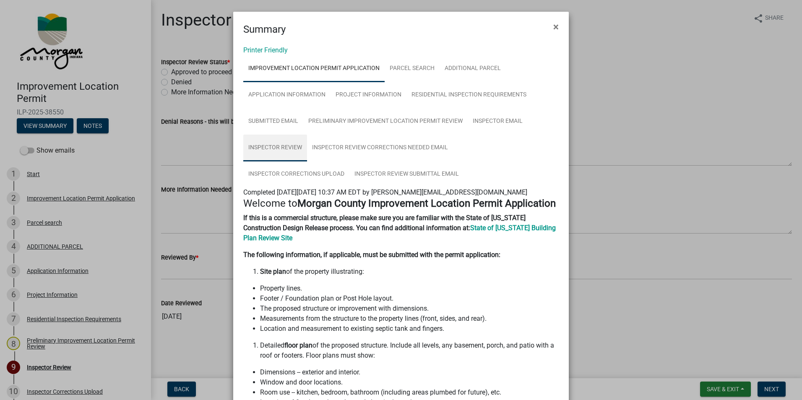
click at [295, 149] on link "Inspector Review" at bounding box center [275, 148] width 64 height 27
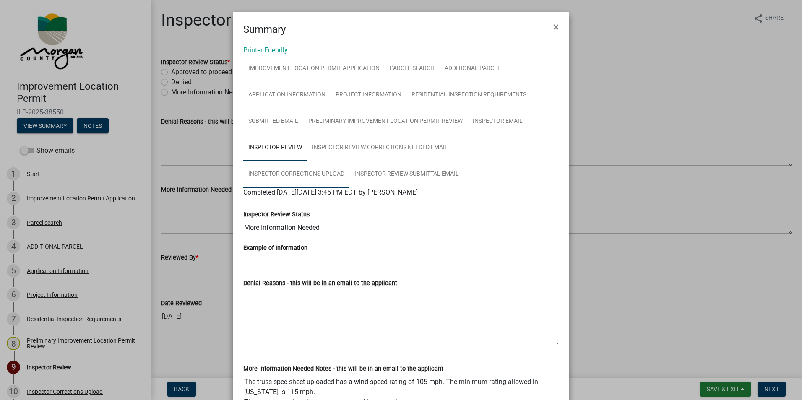
click at [350, 161] on link "Inspector Corrections Upload" at bounding box center [296, 174] width 106 height 27
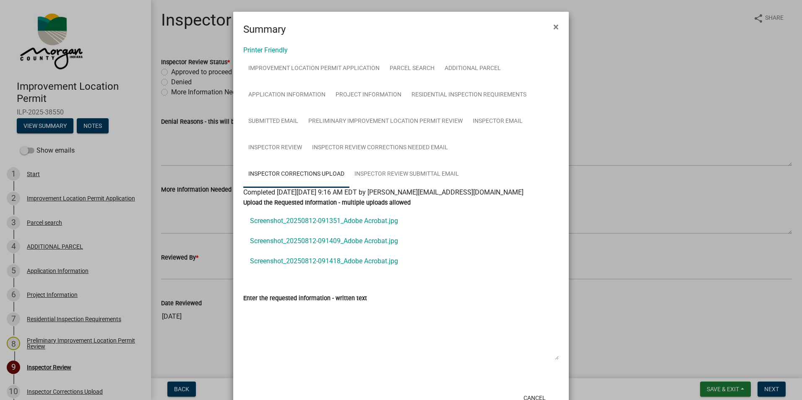
click at [316, 220] on link "Screenshot_20250812-091351_Adobe Acrobat.jpg" at bounding box center [401, 221] width 316 height 20
click at [286, 242] on link "Screenshot_20250812-091409_Adobe Acrobat.jpg" at bounding box center [401, 241] width 316 height 20
click at [322, 263] on link "Screenshot_20250812-091418_Adobe Acrobat.jpg" at bounding box center [401, 261] width 316 height 20
click at [554, 27] on span "×" at bounding box center [556, 27] width 5 height 12
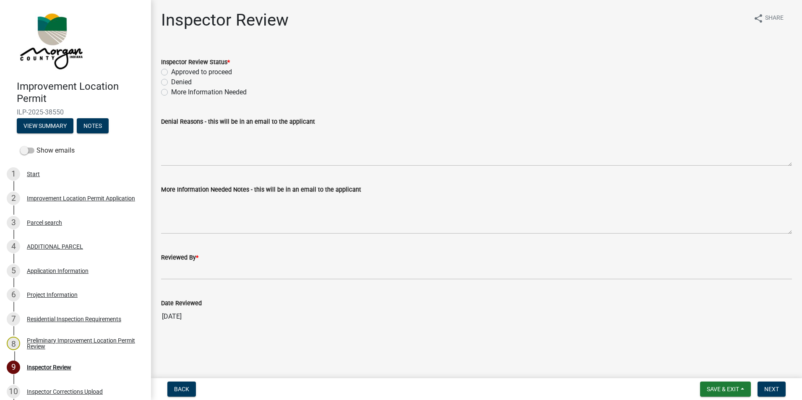
click at [171, 71] on label "Approved to proceed" at bounding box center [201, 72] width 61 height 10
click at [171, 71] on input "Approved to proceed" at bounding box center [173, 69] width 5 height 5
radio input "true"
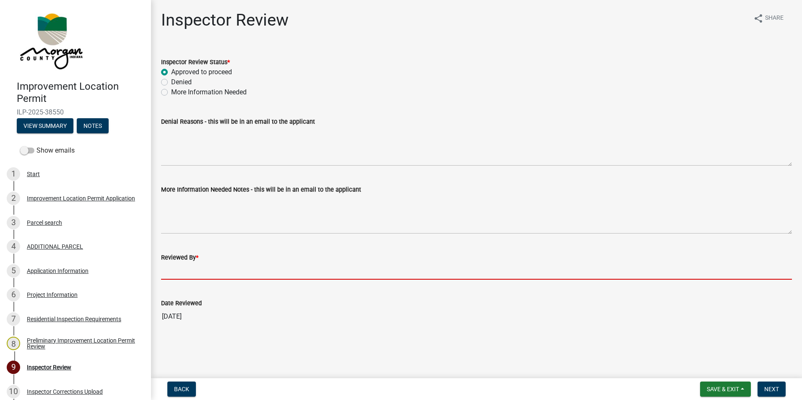
click at [204, 271] on input "Reviewed By *" at bounding box center [476, 271] width 631 height 17
type input "AFM"
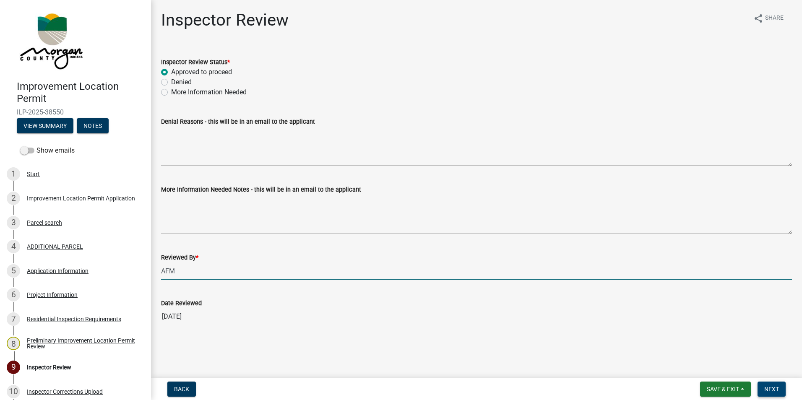
click at [771, 386] on span "Next" at bounding box center [772, 389] width 15 height 7
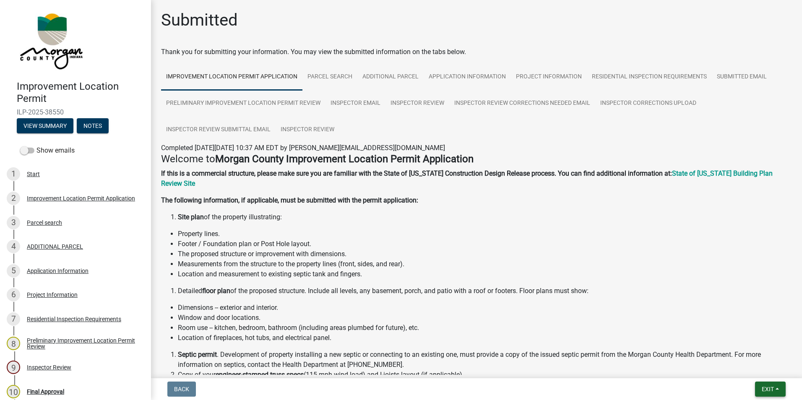
click at [765, 389] on span "Exit" at bounding box center [768, 389] width 12 height 7
click at [759, 365] on button "Save & Exit" at bounding box center [752, 368] width 67 height 20
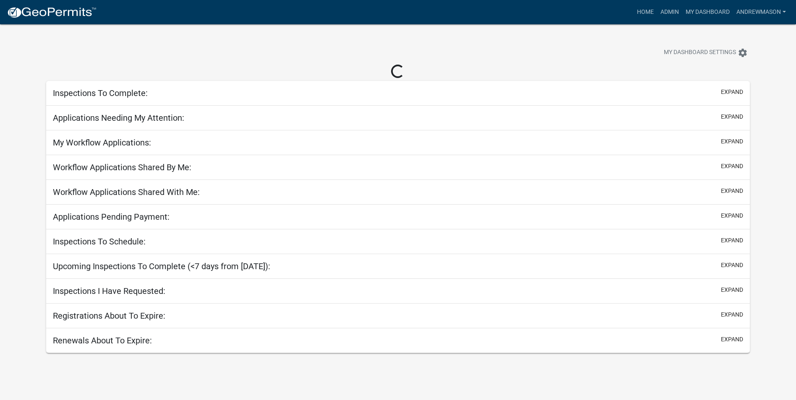
select select "3: 100"
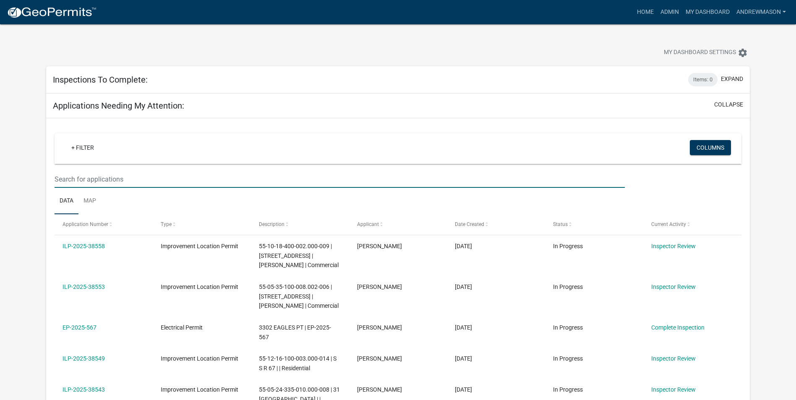
click at [112, 182] on input "text" at bounding box center [340, 179] width 570 height 17
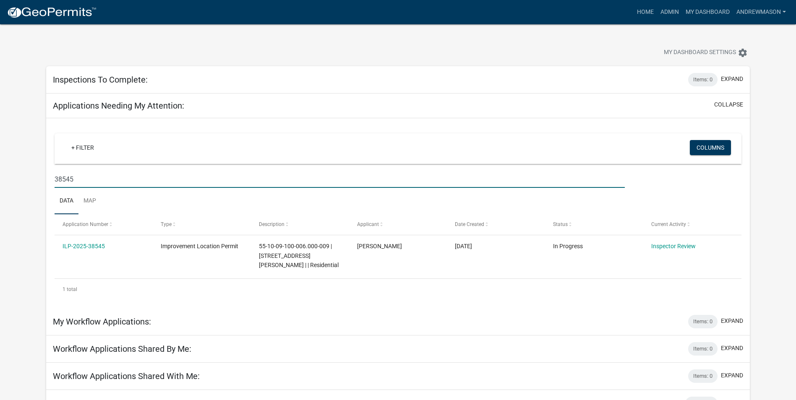
type input "38545"
click at [98, 245] on link "ILP-2025-38545" at bounding box center [84, 246] width 42 height 7
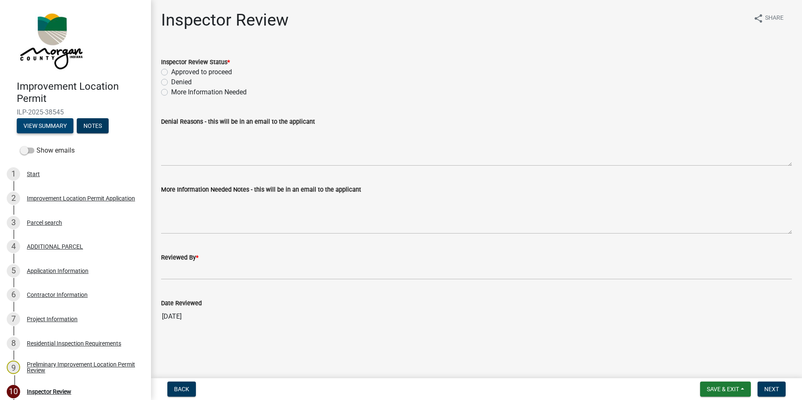
click at [67, 125] on button "View Summary" at bounding box center [45, 125] width 57 height 15
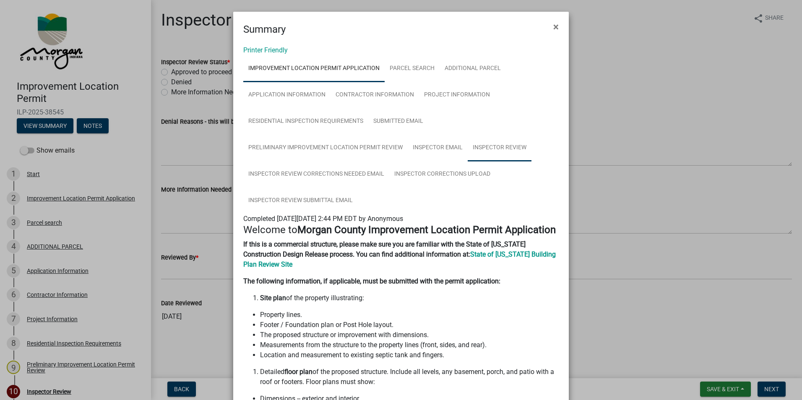
click at [487, 148] on link "Inspector Review" at bounding box center [500, 148] width 64 height 27
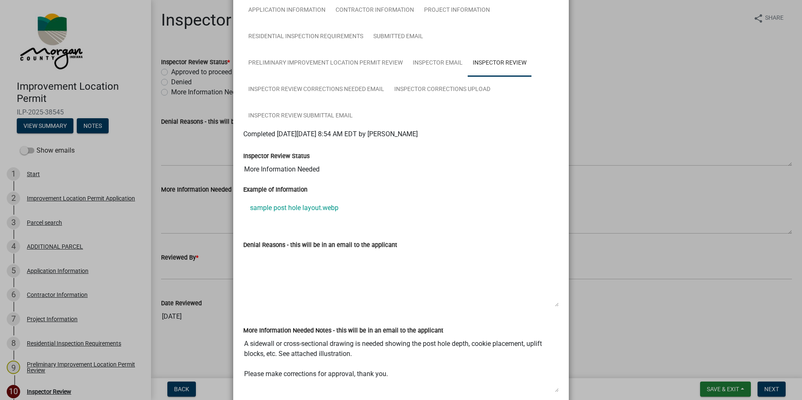
scroll to position [42, 0]
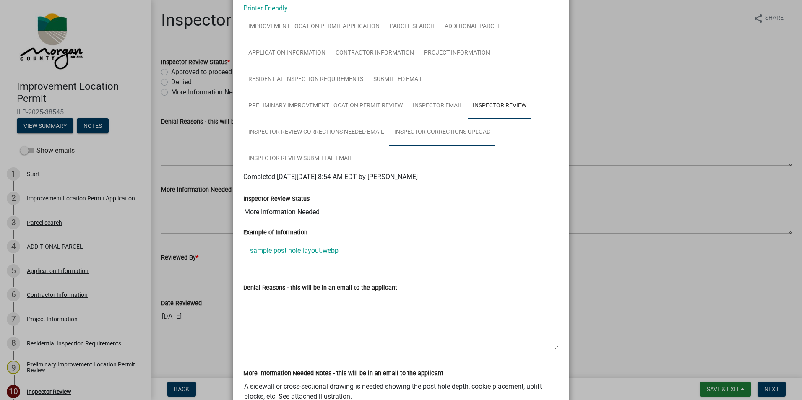
click at [445, 136] on link "Inspector Corrections Upload" at bounding box center [442, 132] width 106 height 27
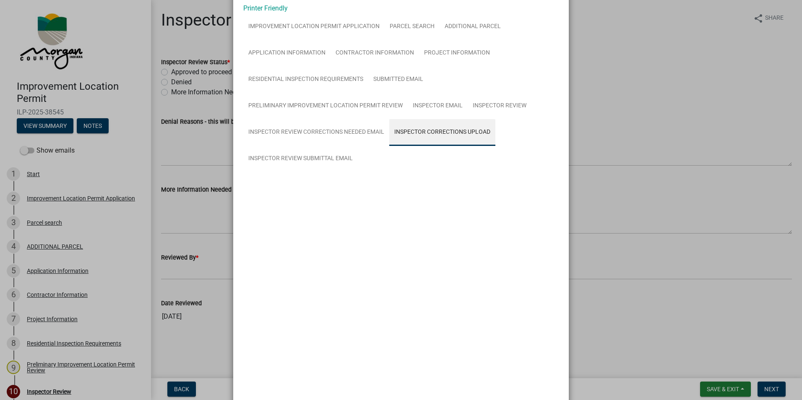
scroll to position [16, 0]
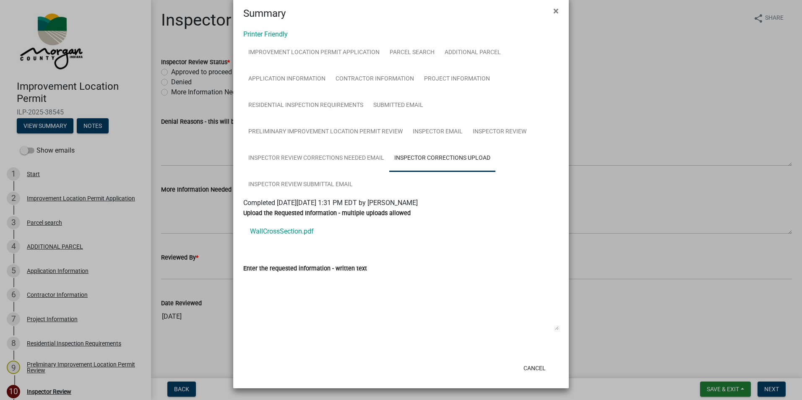
click at [282, 228] on link "WallCrossSection.pdf" at bounding box center [401, 232] width 316 height 20
click at [554, 13] on span "×" at bounding box center [556, 11] width 5 height 12
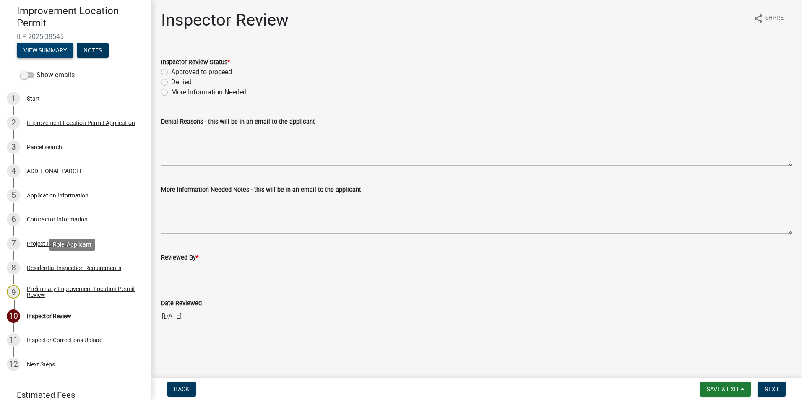
scroll to position [111, 0]
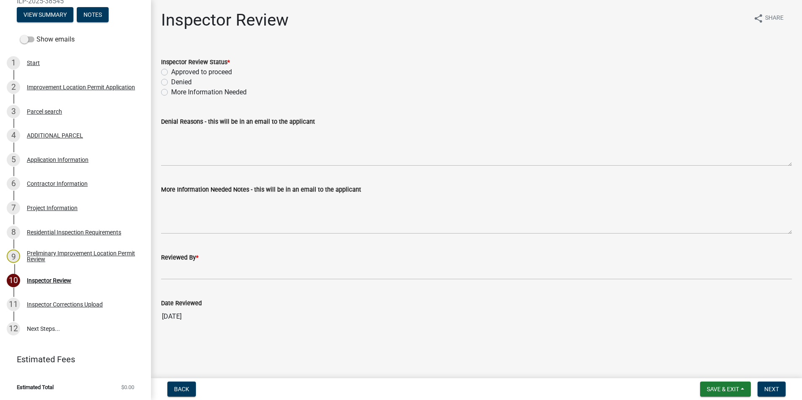
click at [171, 72] on label "Approved to proceed" at bounding box center [201, 72] width 61 height 10
click at [171, 72] on input "Approved to proceed" at bounding box center [173, 69] width 5 height 5
radio input "true"
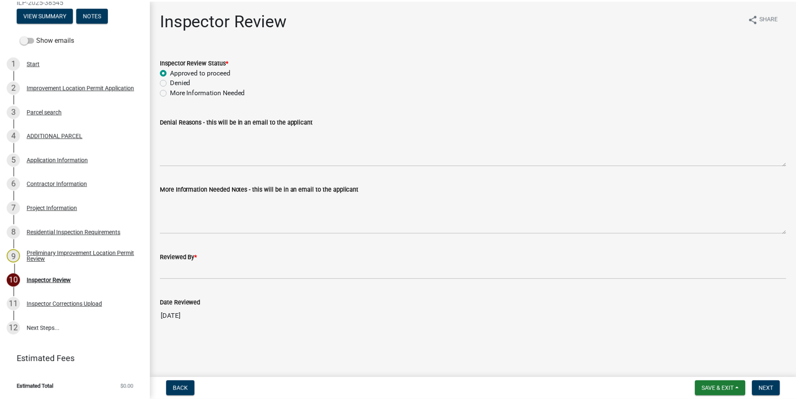
scroll to position [0, 0]
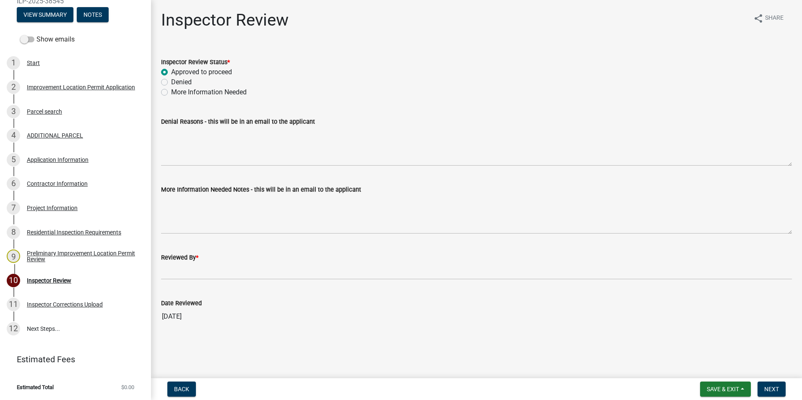
click at [196, 281] on wm-data-entity-input "Reviewed By *" at bounding box center [476, 264] width 631 height 46
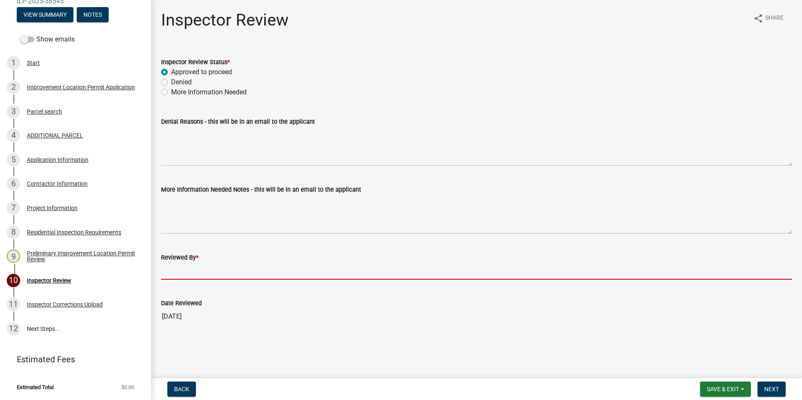
click at [193, 271] on input "Reviewed By *" at bounding box center [476, 271] width 631 height 17
type input "AFM"
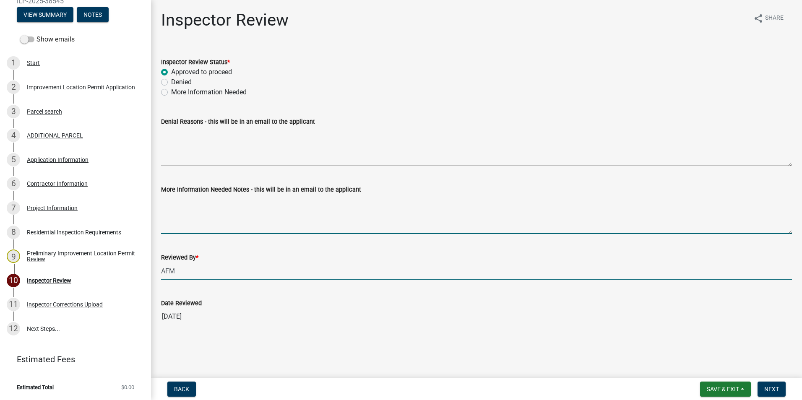
click at [178, 219] on textarea "More Information Needed Notes - this will be in an email to the applicant" at bounding box center [476, 214] width 631 height 39
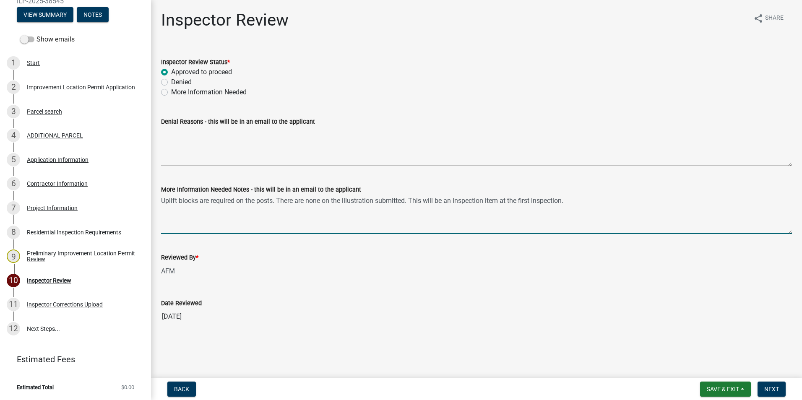
type textarea "Uplift blocks are required on the posts. There are none on the illustration sub…"
click at [765, 391] on span "Next" at bounding box center [772, 389] width 15 height 7
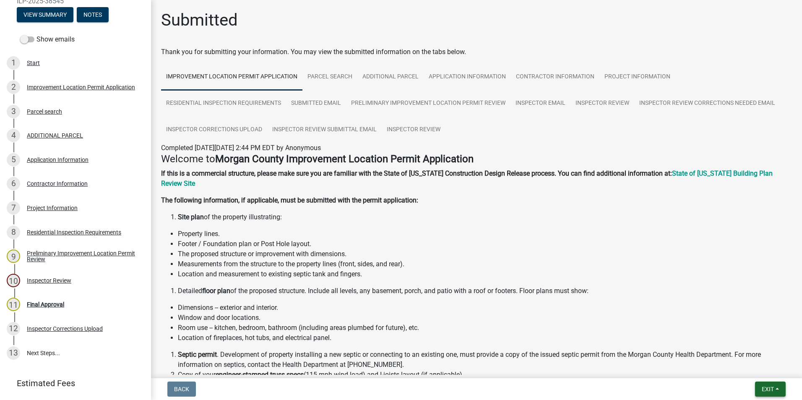
click at [756, 387] on button "Exit" at bounding box center [770, 389] width 31 height 15
click at [751, 366] on button "Save & Exit" at bounding box center [752, 368] width 67 height 20
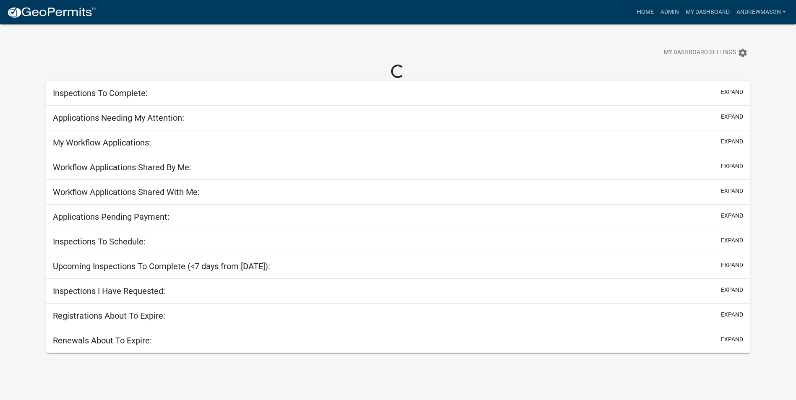
select select "3: 100"
